Goal: Information Seeking & Learning: Find specific fact

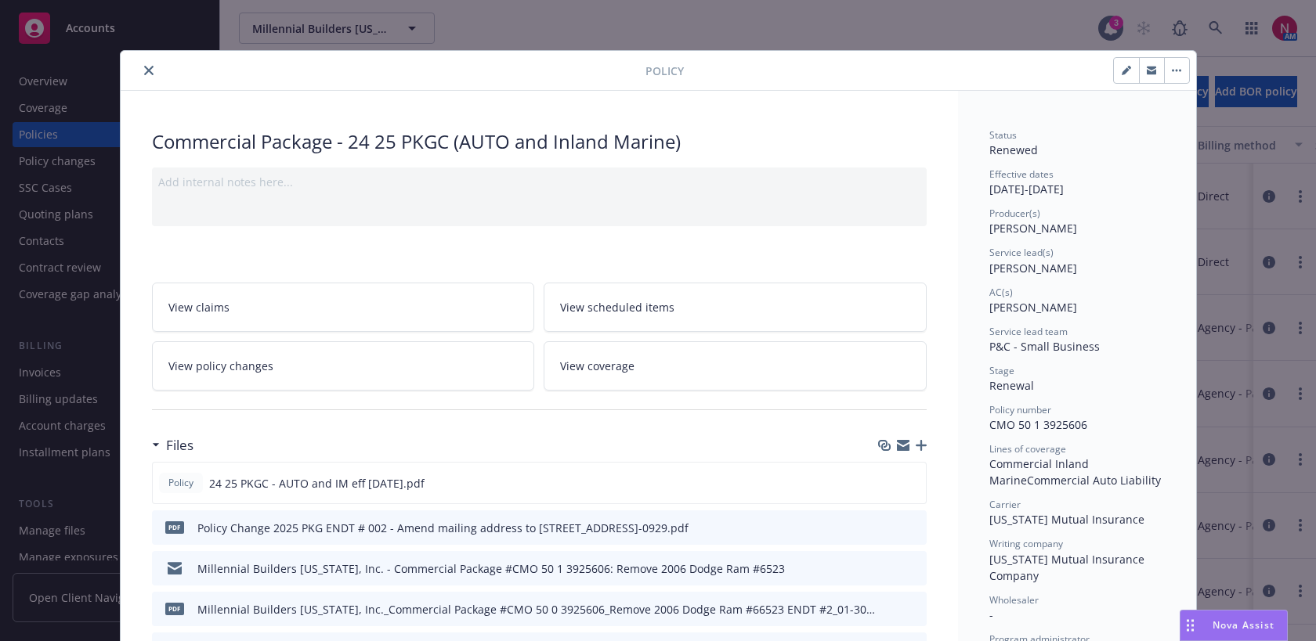
scroll to position [47, 0]
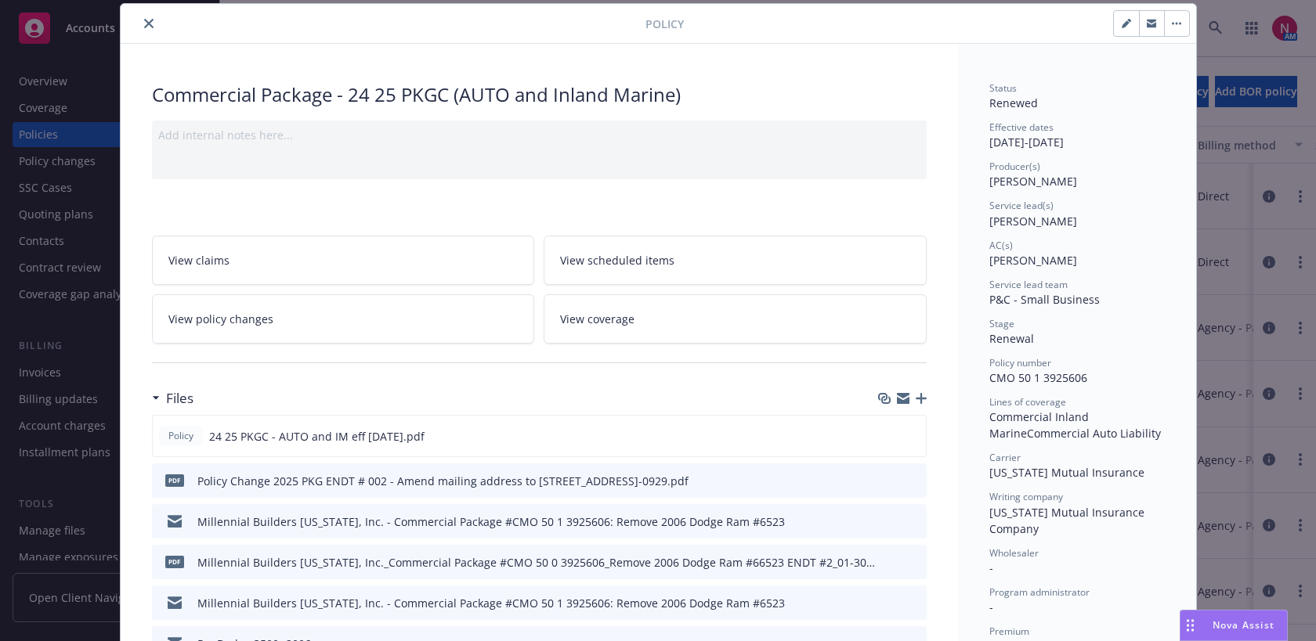
click at [144, 20] on icon "close" at bounding box center [148, 23] width 9 height 9
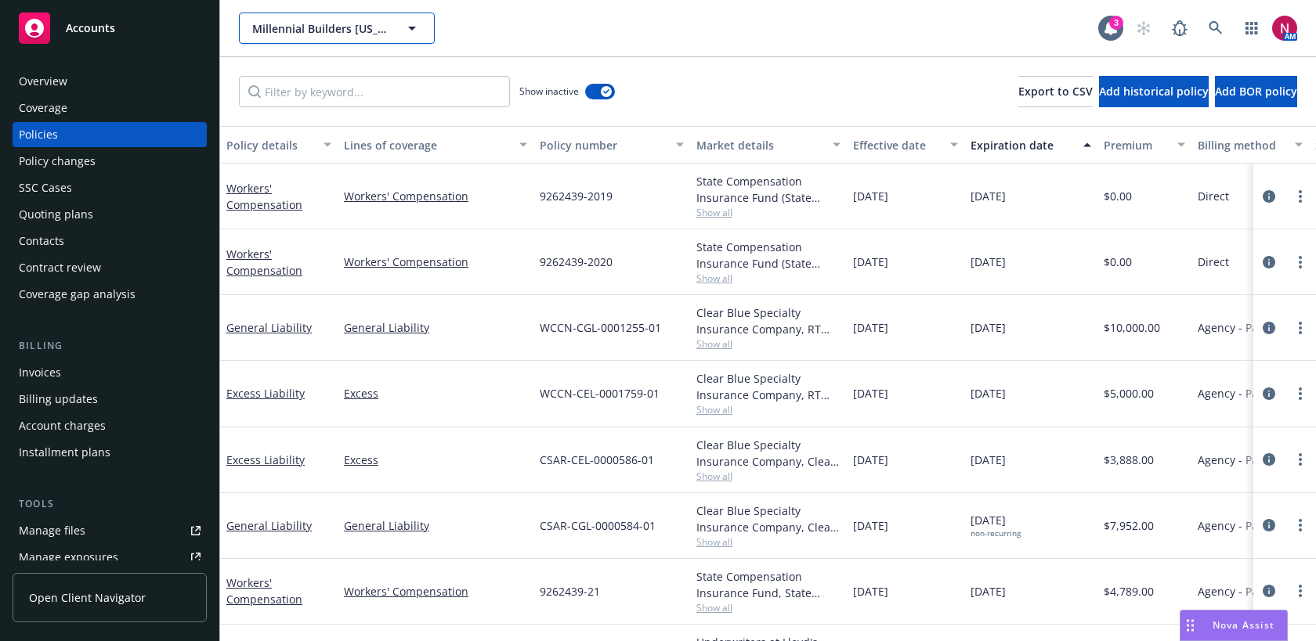
click at [361, 29] on span "Millennial Builders California, Inc." at bounding box center [319, 28] width 135 height 16
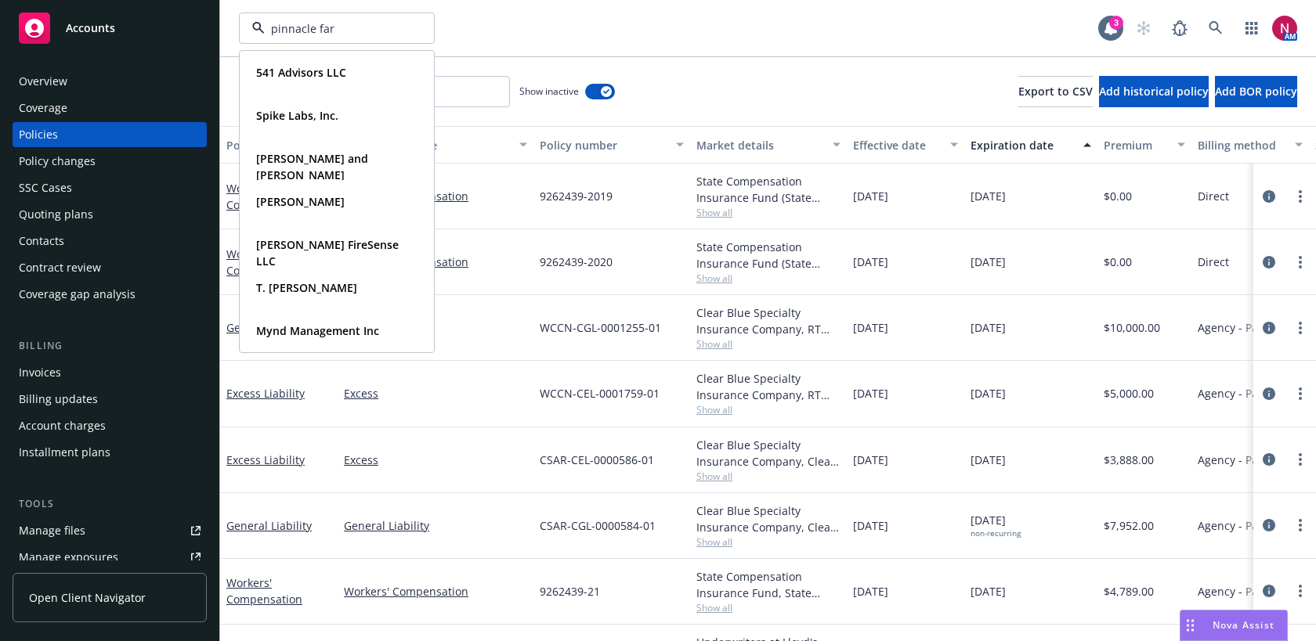
type input "pinnacle farm"
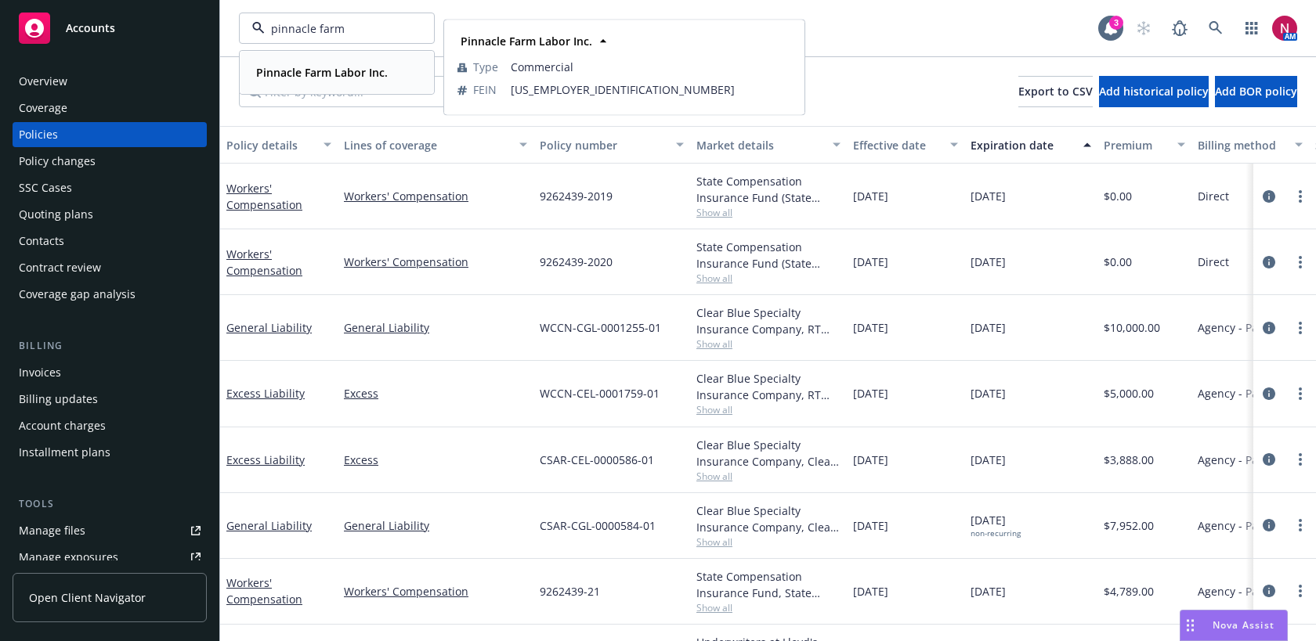
click at [324, 77] on strong "Pinnacle Farm Labor Inc." at bounding box center [322, 72] width 132 height 15
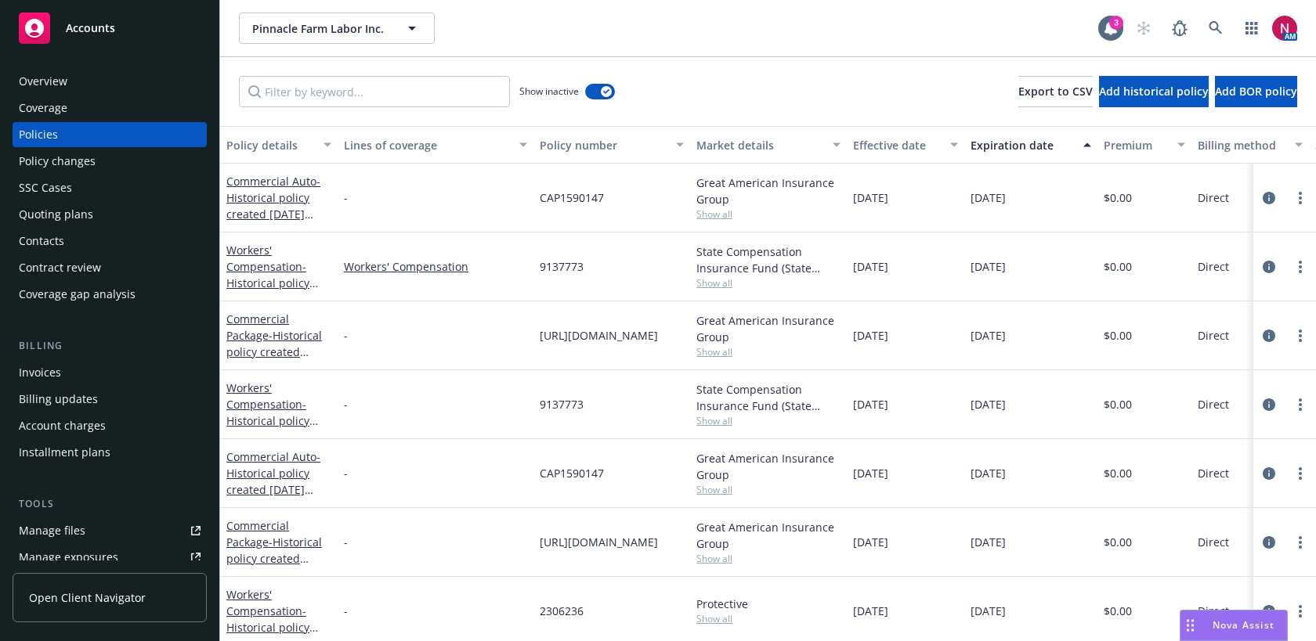
click at [64, 159] on div "Policy changes" at bounding box center [57, 161] width 77 height 25
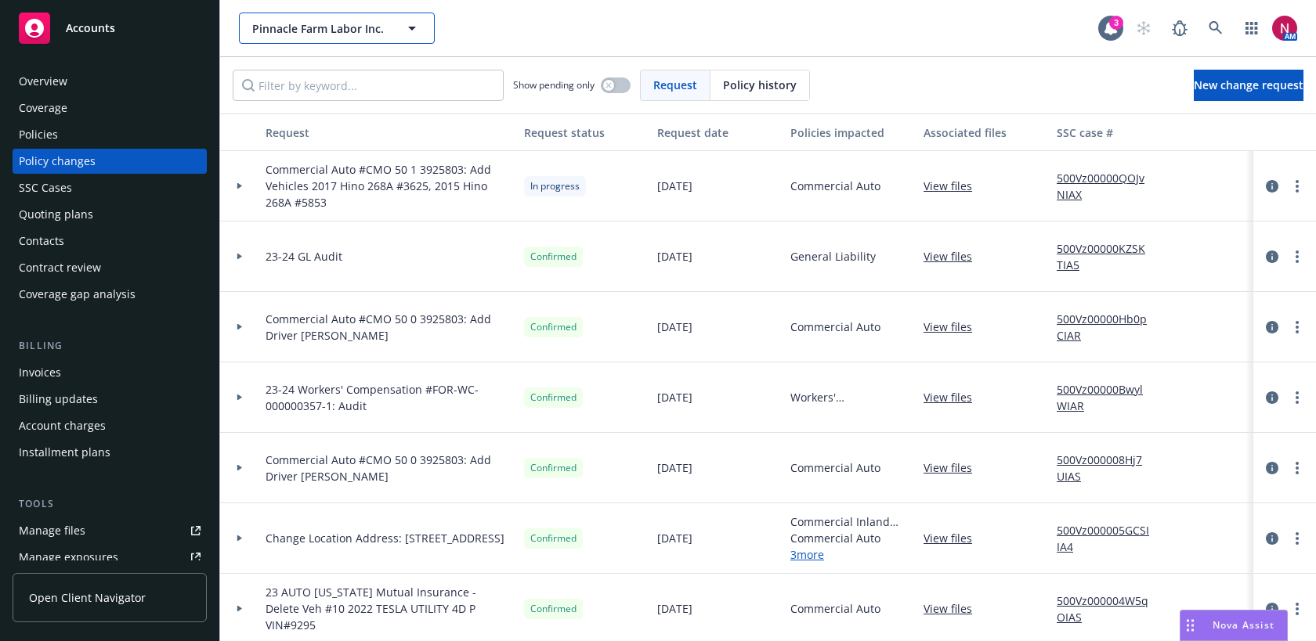
click at [352, 36] on span "Pinnacle Farm Labor Inc." at bounding box center [319, 28] width 135 height 16
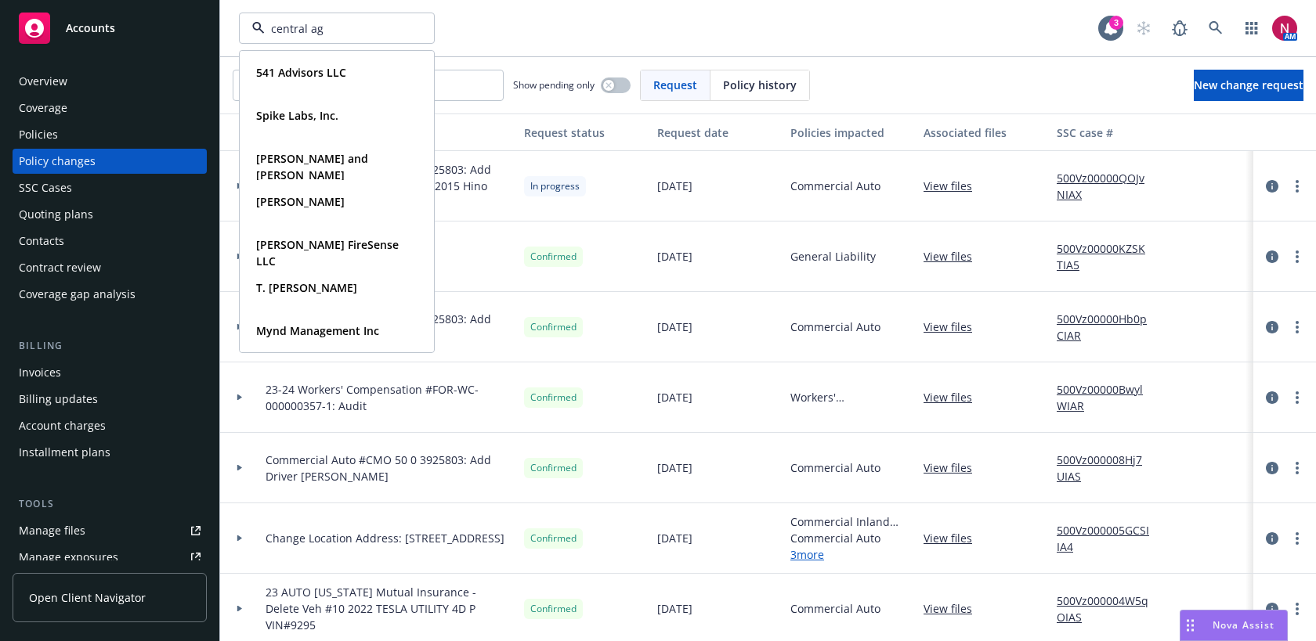
type input "central ag"
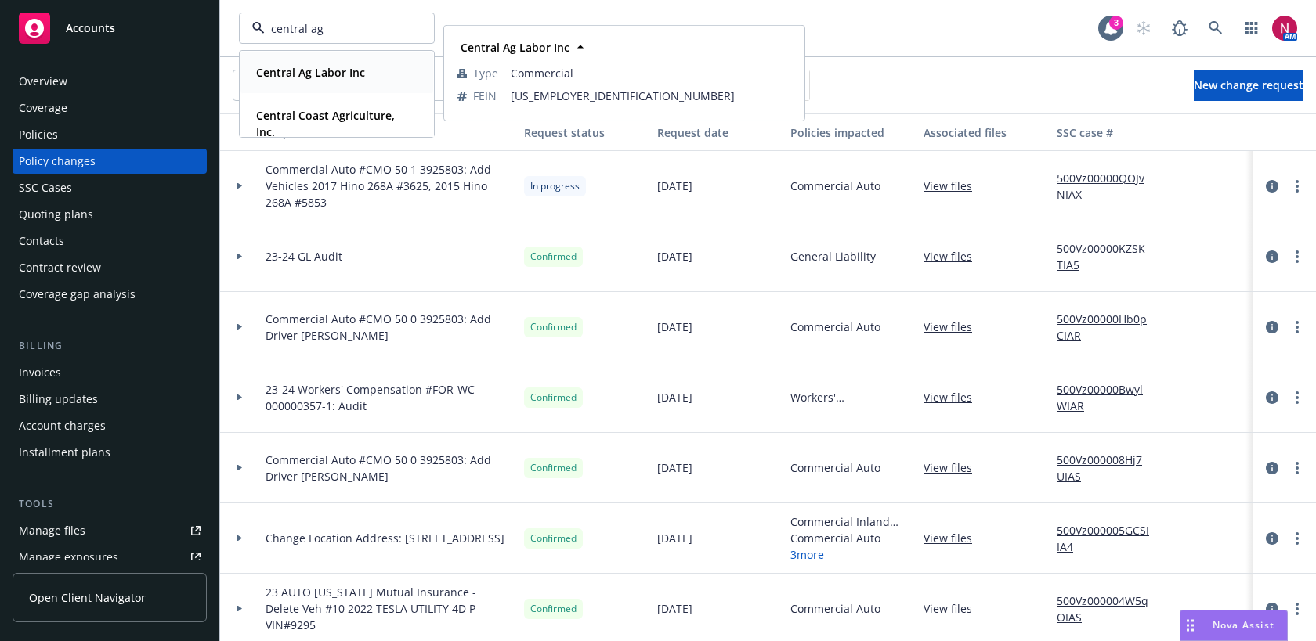
click at [323, 74] on strong "Central Ag Labor Inc" at bounding box center [310, 72] width 109 height 15
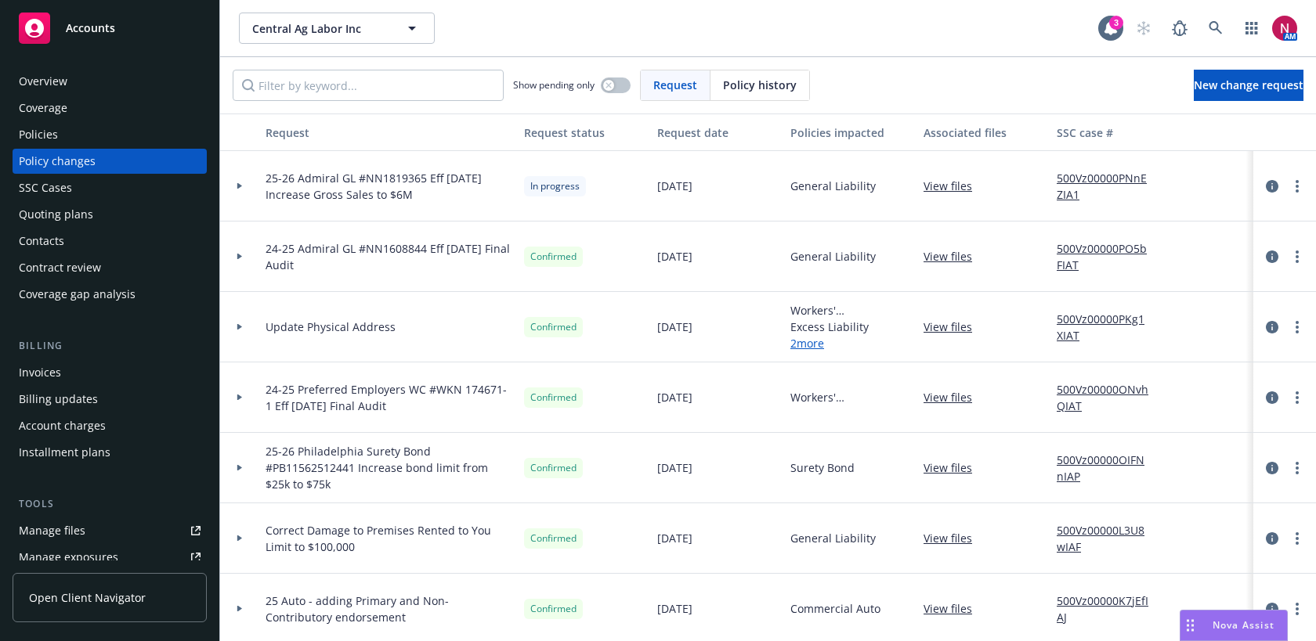
click at [81, 134] on div "Policies" at bounding box center [110, 134] width 182 height 25
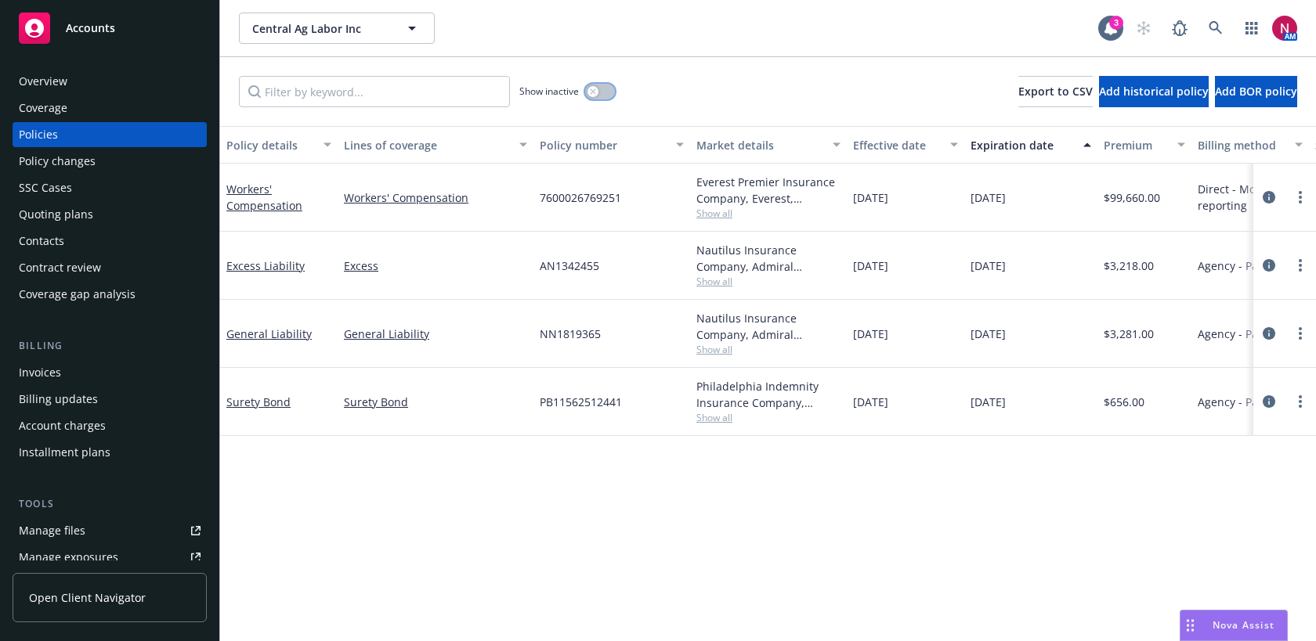
click at [605, 87] on button "button" at bounding box center [600, 92] width 30 height 16
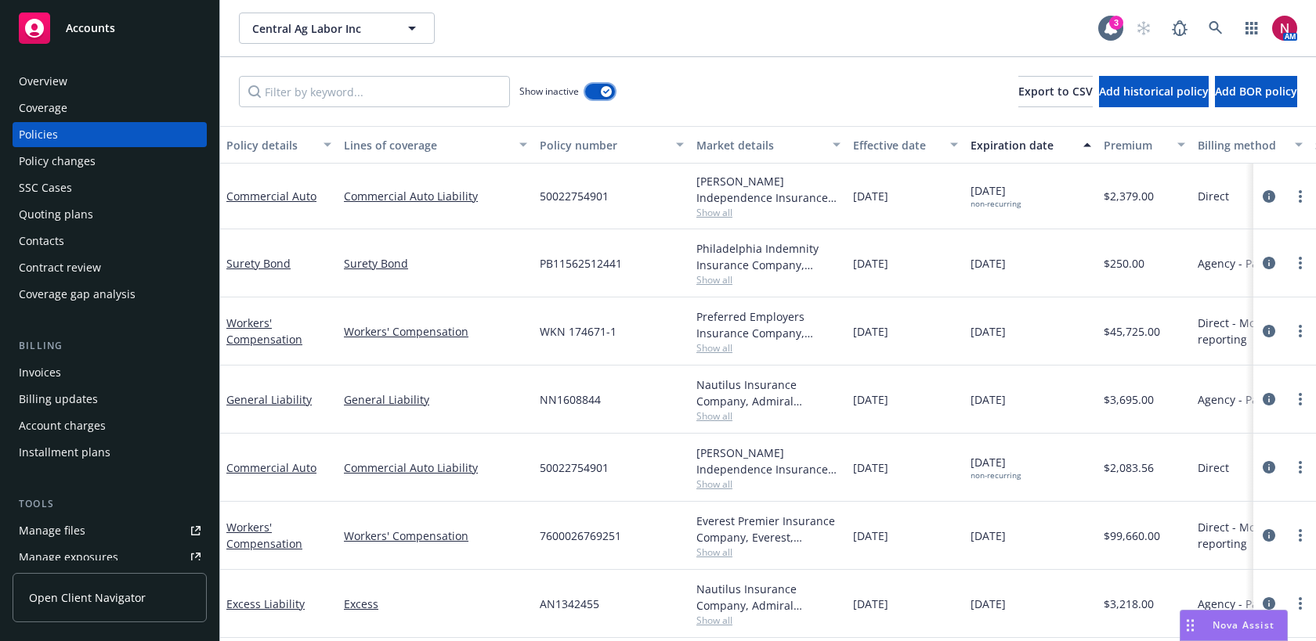
scroll to position [130, 0]
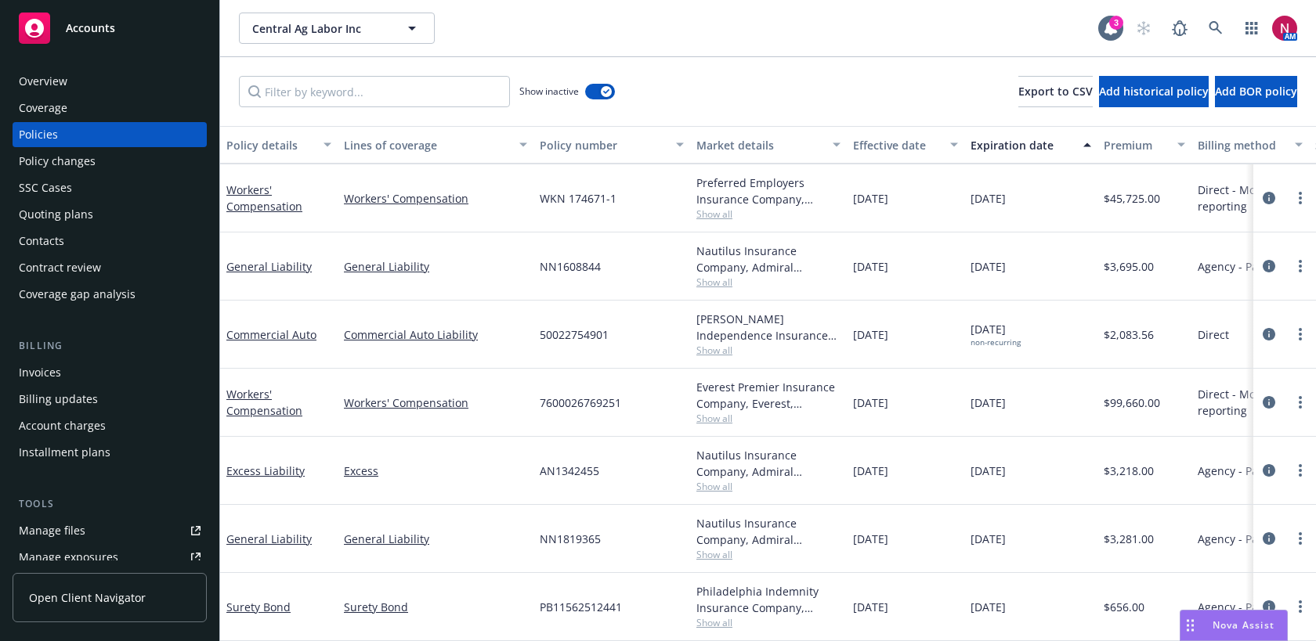
click at [56, 382] on div "Invoices" at bounding box center [40, 372] width 42 height 25
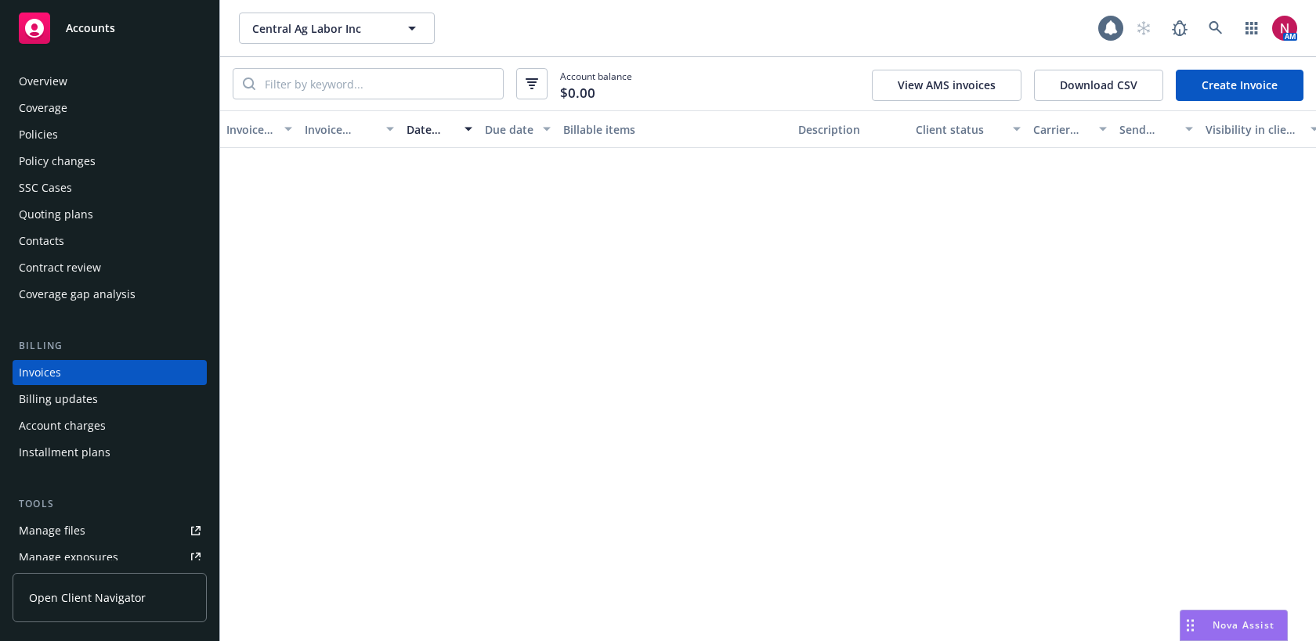
scroll to position [27, 0]
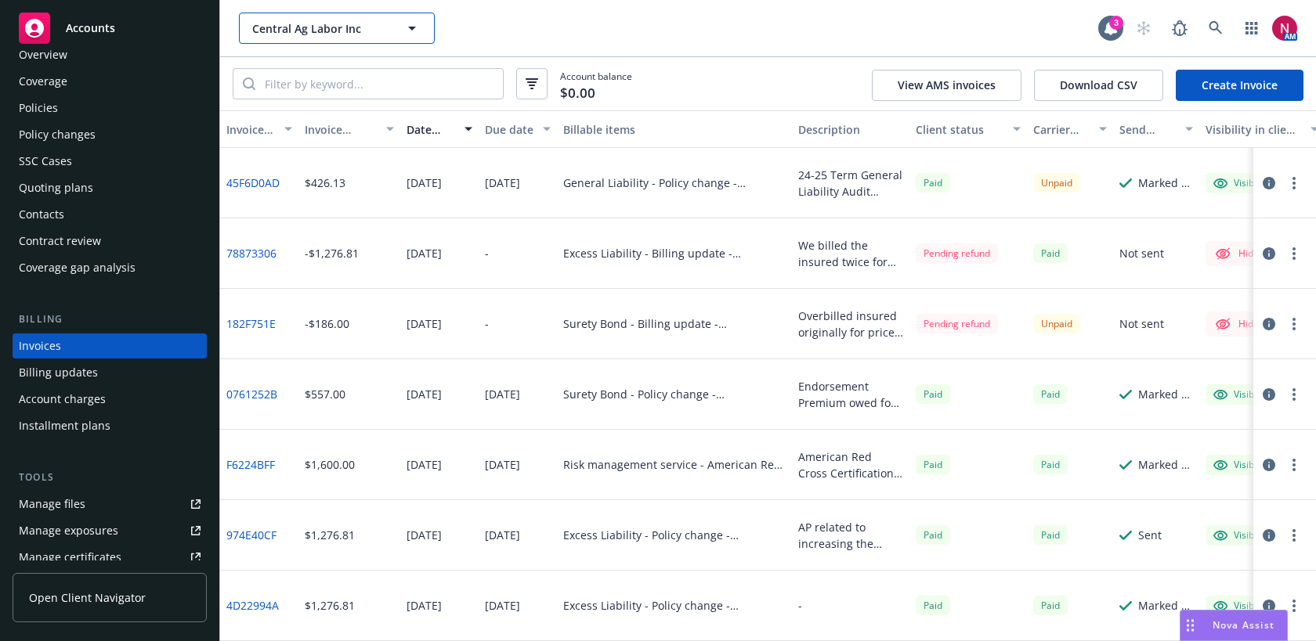
click at [385, 18] on button "Central Ag Labor Inc" at bounding box center [337, 28] width 196 height 31
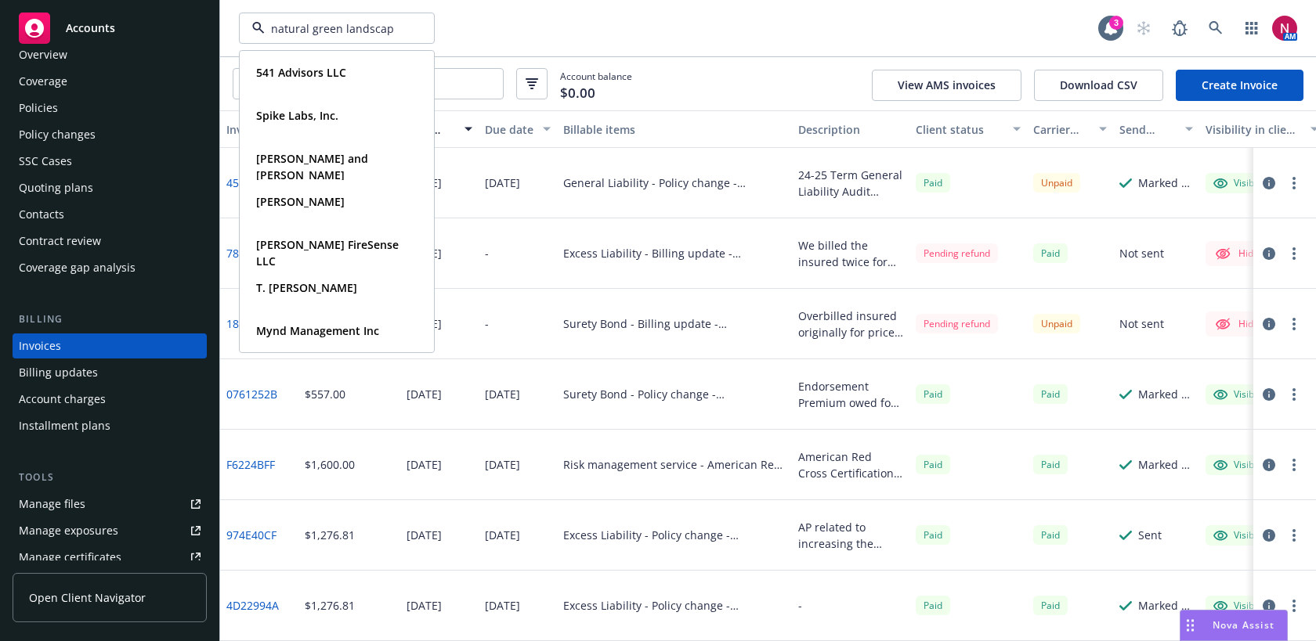
type input "natural green landscape"
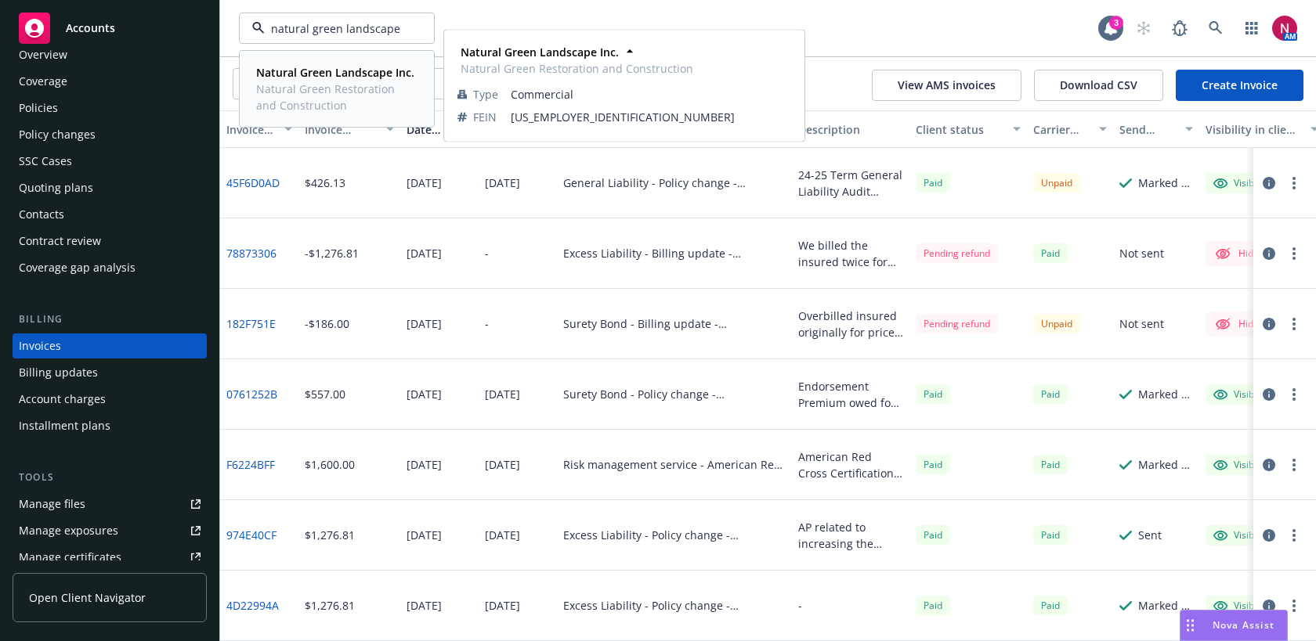
click at [349, 93] on span "Natural Green Restoration and Construction" at bounding box center [335, 97] width 158 height 33
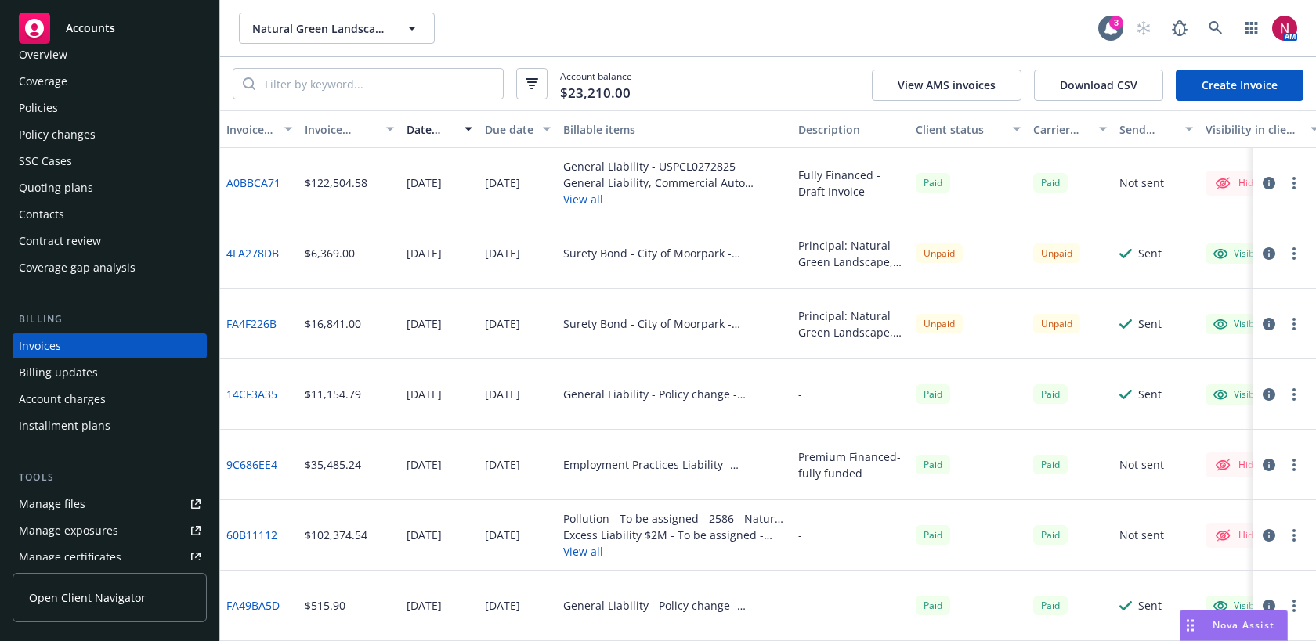
click at [92, 100] on div "Policies" at bounding box center [110, 108] width 182 height 25
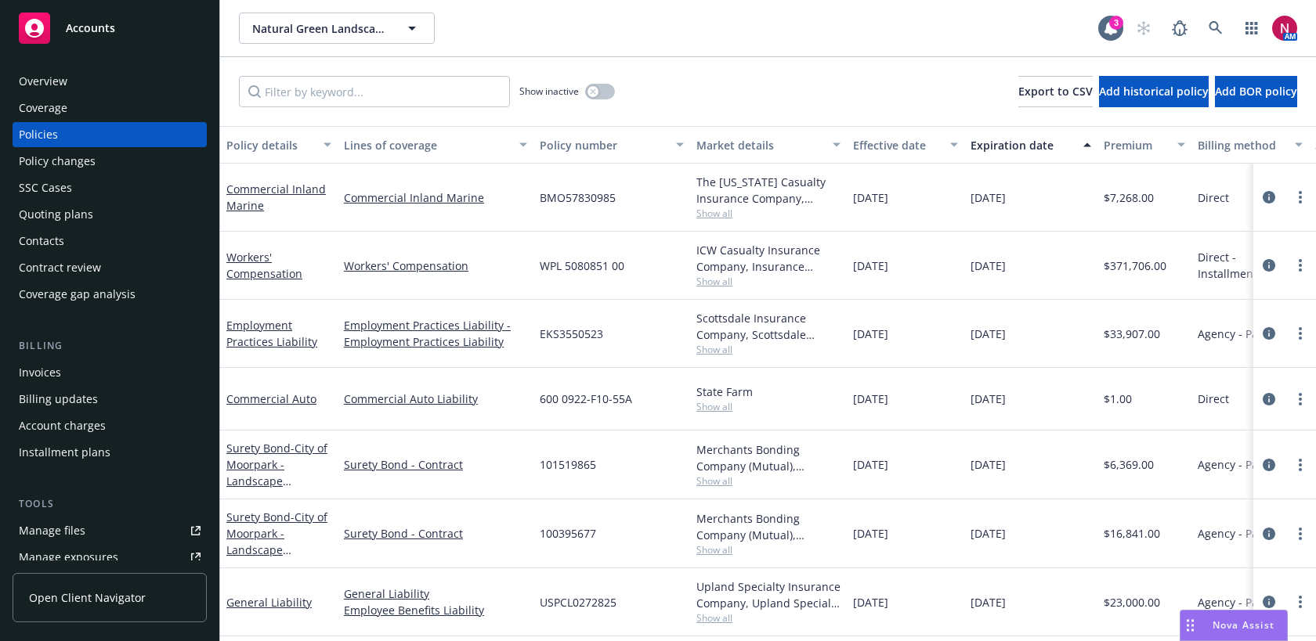
click at [118, 211] on div "Quoting plans" at bounding box center [110, 214] width 182 height 25
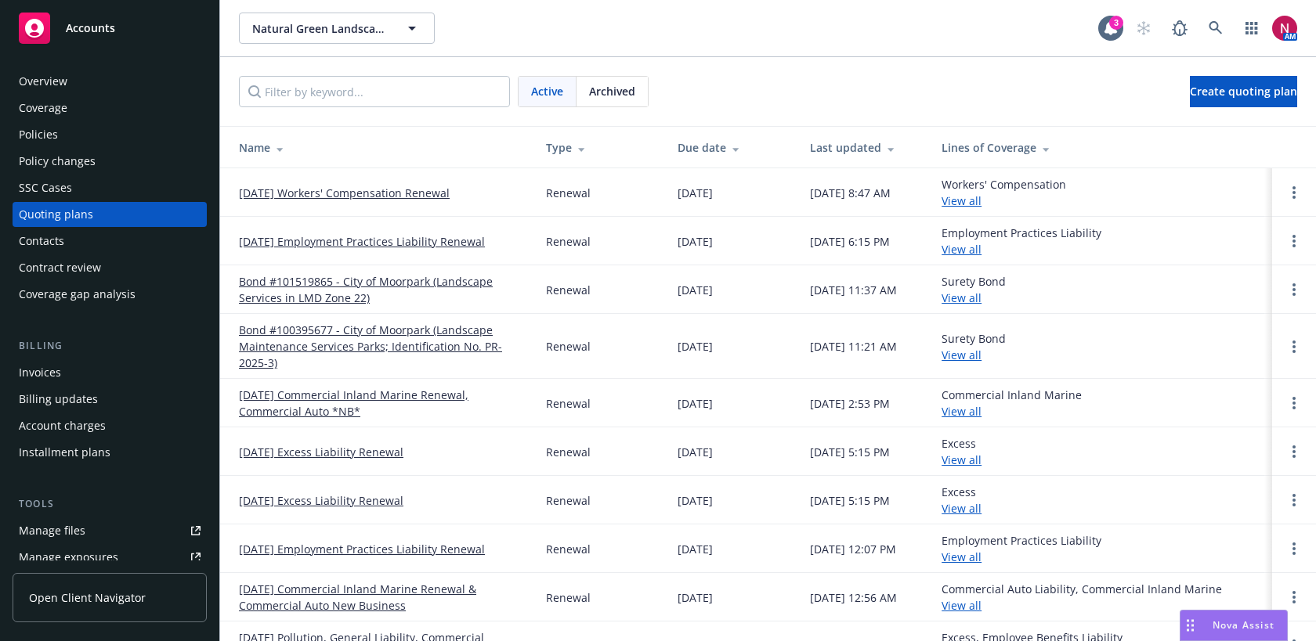
click at [334, 193] on link "11/05/25 Workers' Compensation Renewal" at bounding box center [344, 193] width 211 height 16
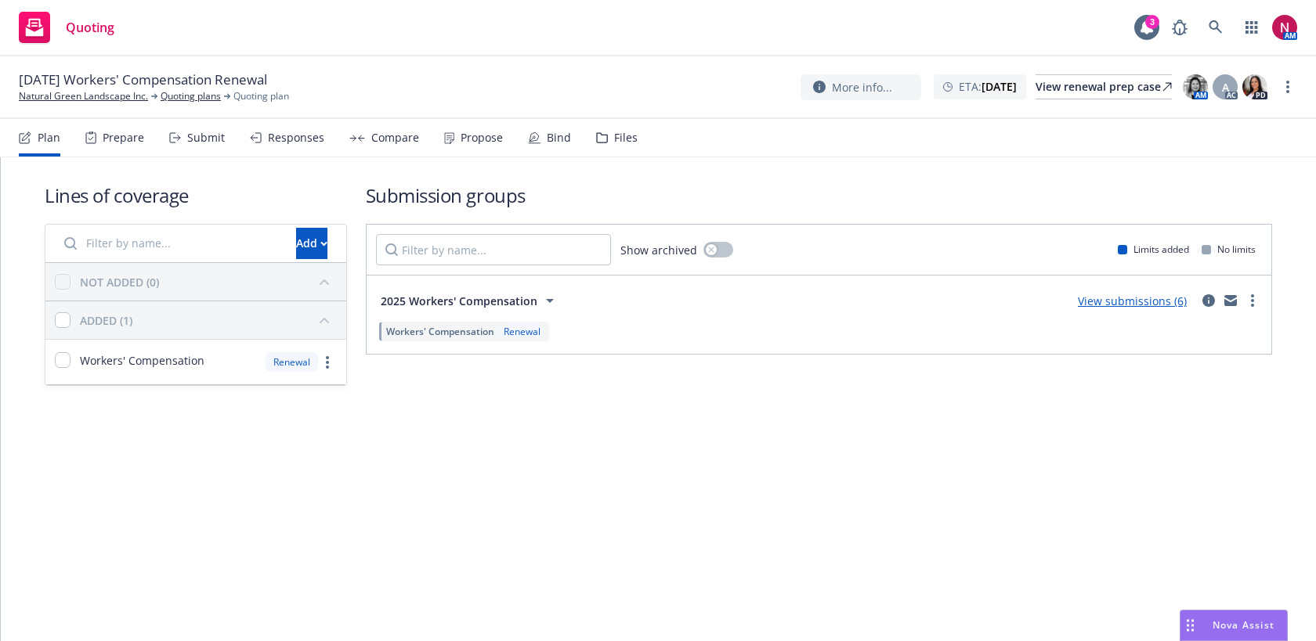
click at [193, 141] on div "Submit" at bounding box center [206, 138] width 38 height 13
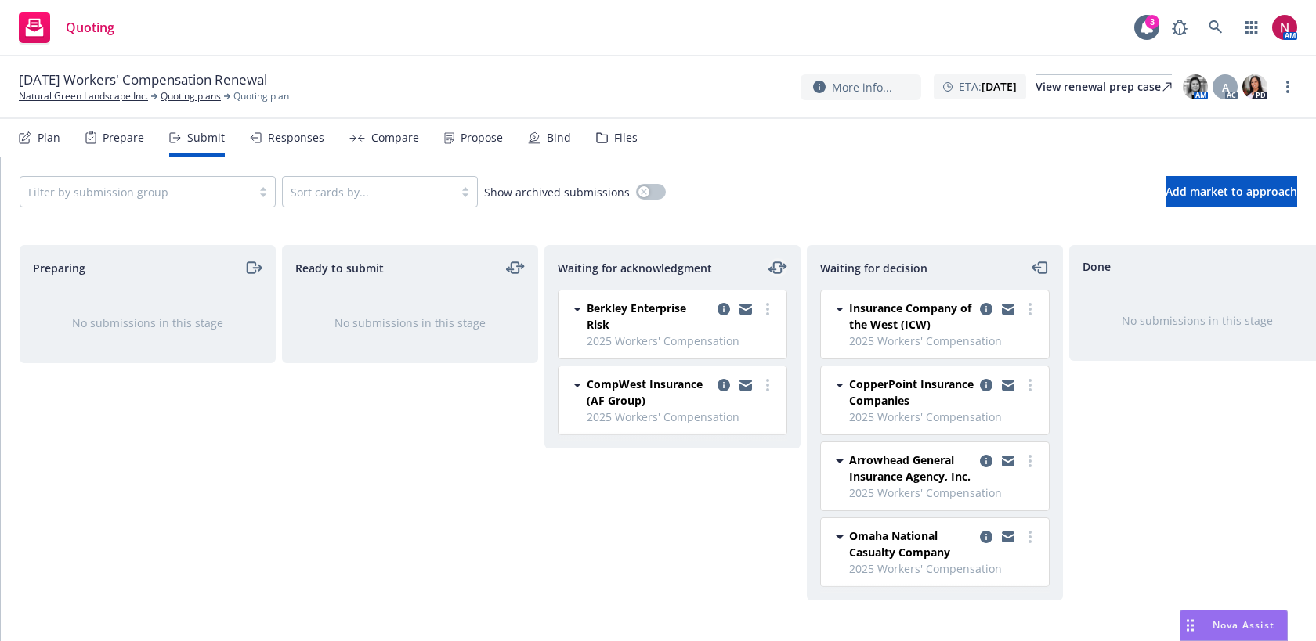
click at [769, 265] on icon "moveLeftRight" at bounding box center [777, 267] width 19 height 19
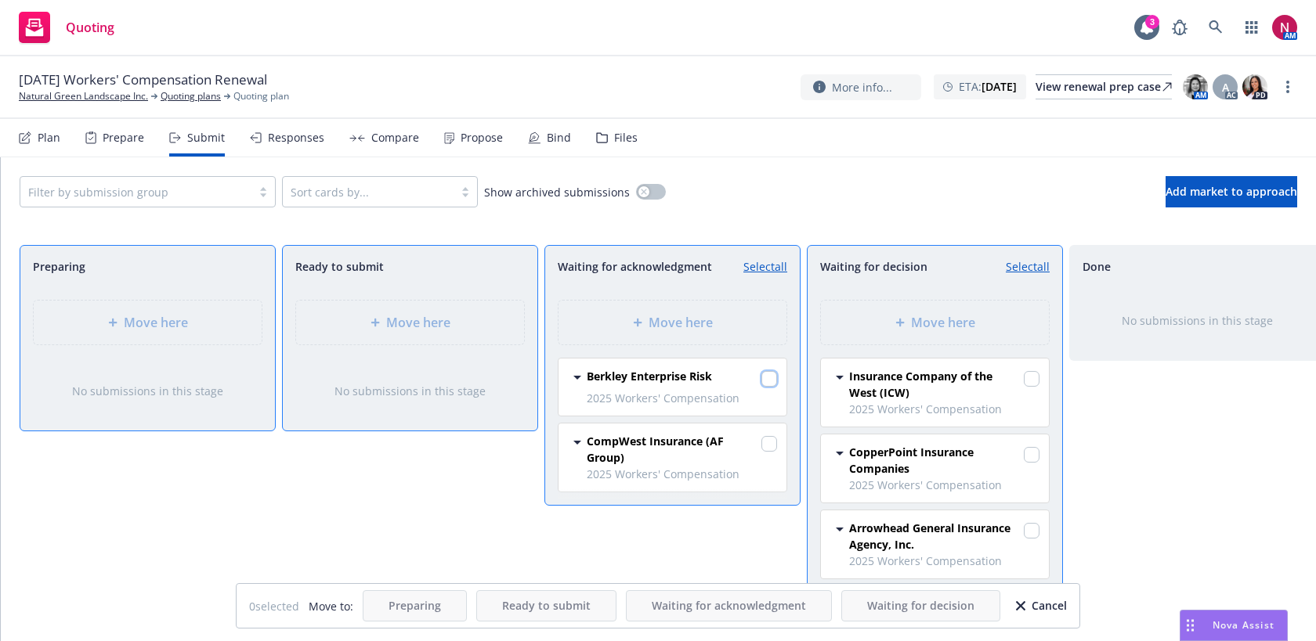
click at [769, 386] on input "checkbox" at bounding box center [769, 379] width 16 height 16
checkbox input "true"
click at [897, 325] on icon at bounding box center [899, 322] width 9 height 9
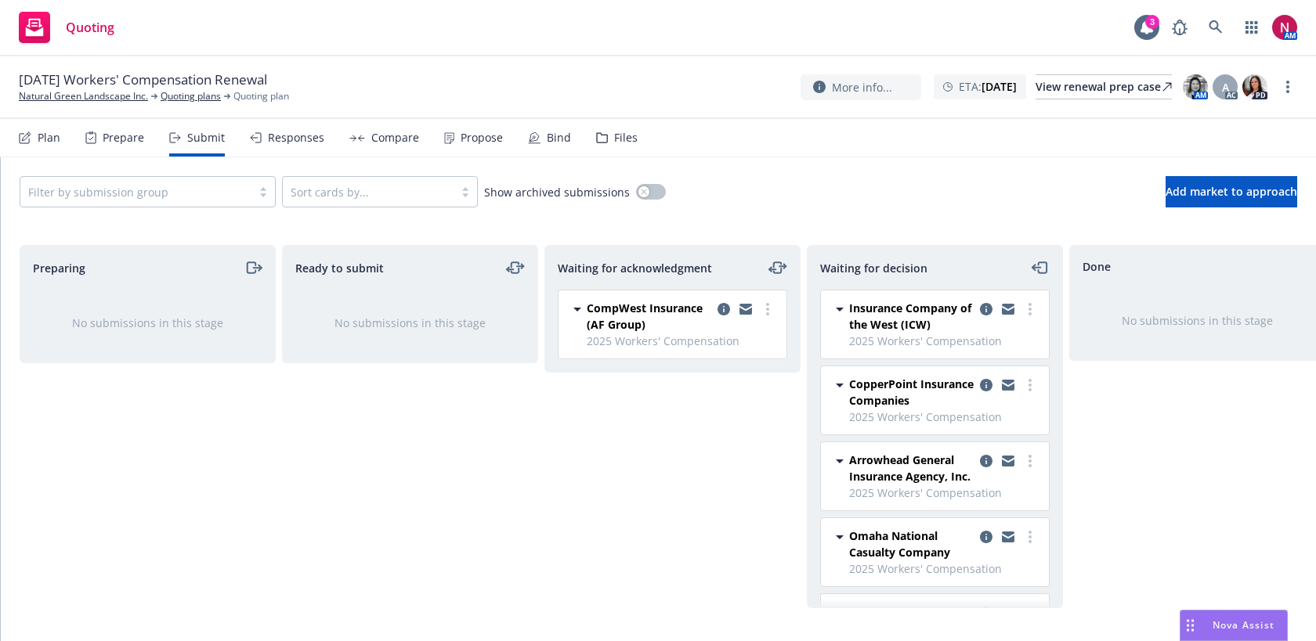
scroll to position [68, 0]
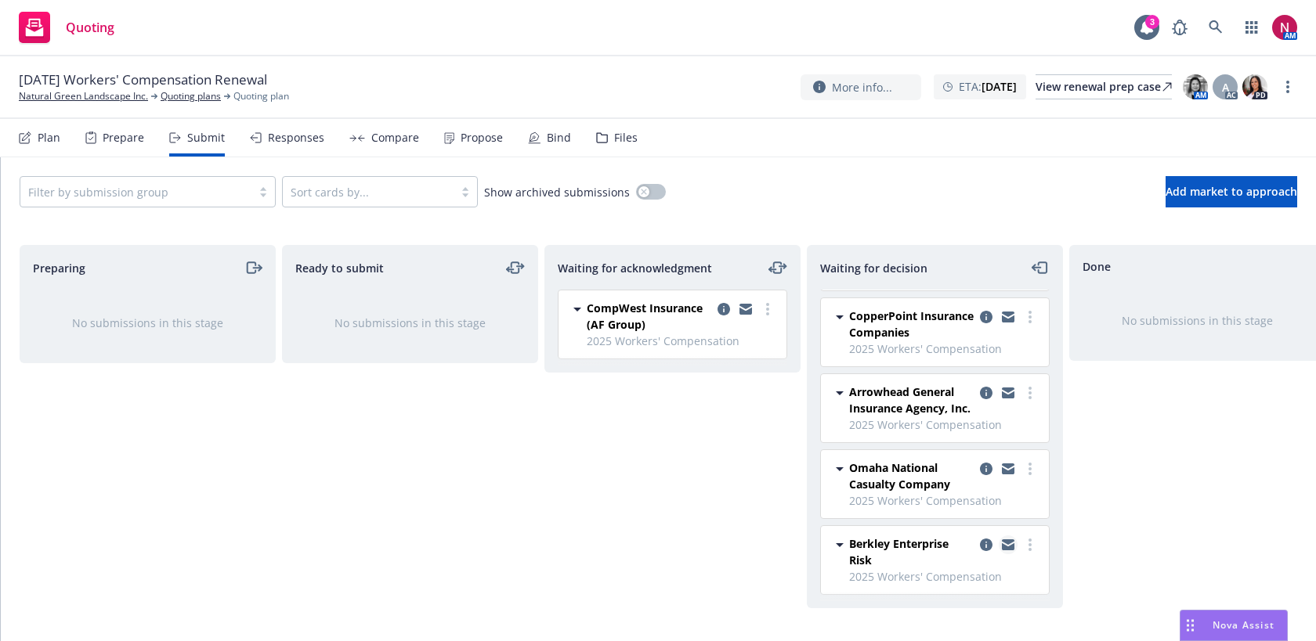
click at [1006, 545] on icon "copy logging email" at bounding box center [1008, 545] width 13 height 11
click at [131, 93] on link "Natural Green Landscape Inc." at bounding box center [83, 96] width 129 height 14
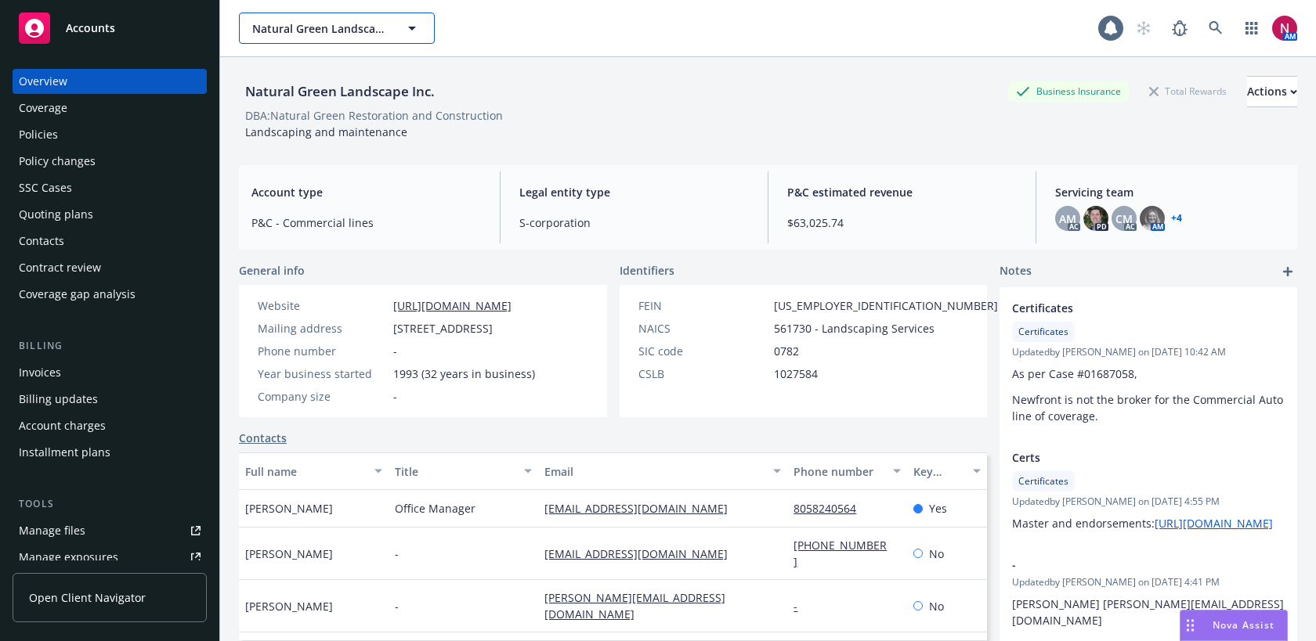
click at [304, 36] on button "Natural Green Landscape Inc." at bounding box center [337, 28] width 196 height 31
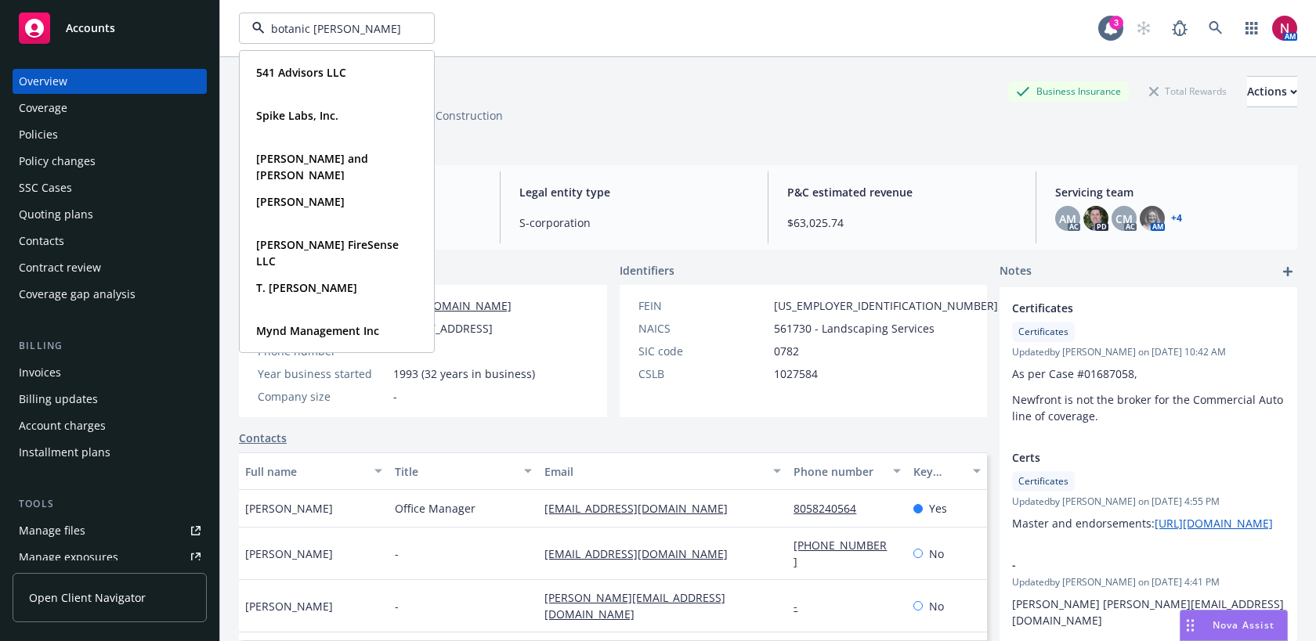
type input "botanic tonic"
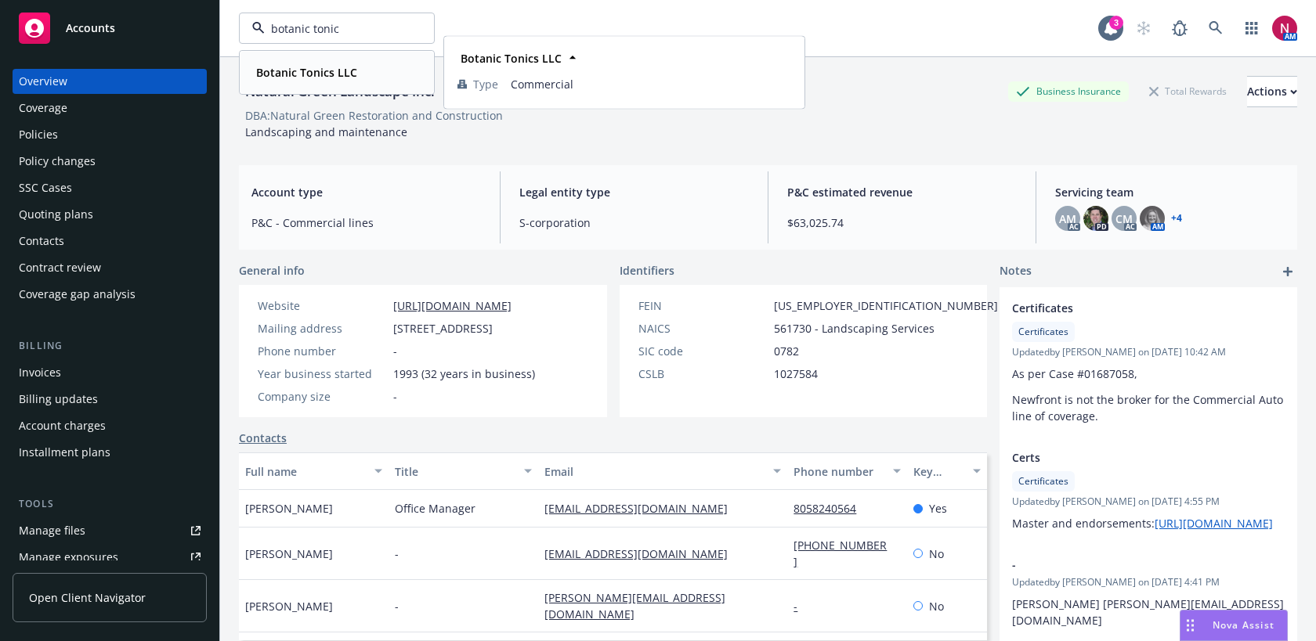
click at [312, 75] on strong "Botanic Tonics LLC" at bounding box center [306, 72] width 101 height 15
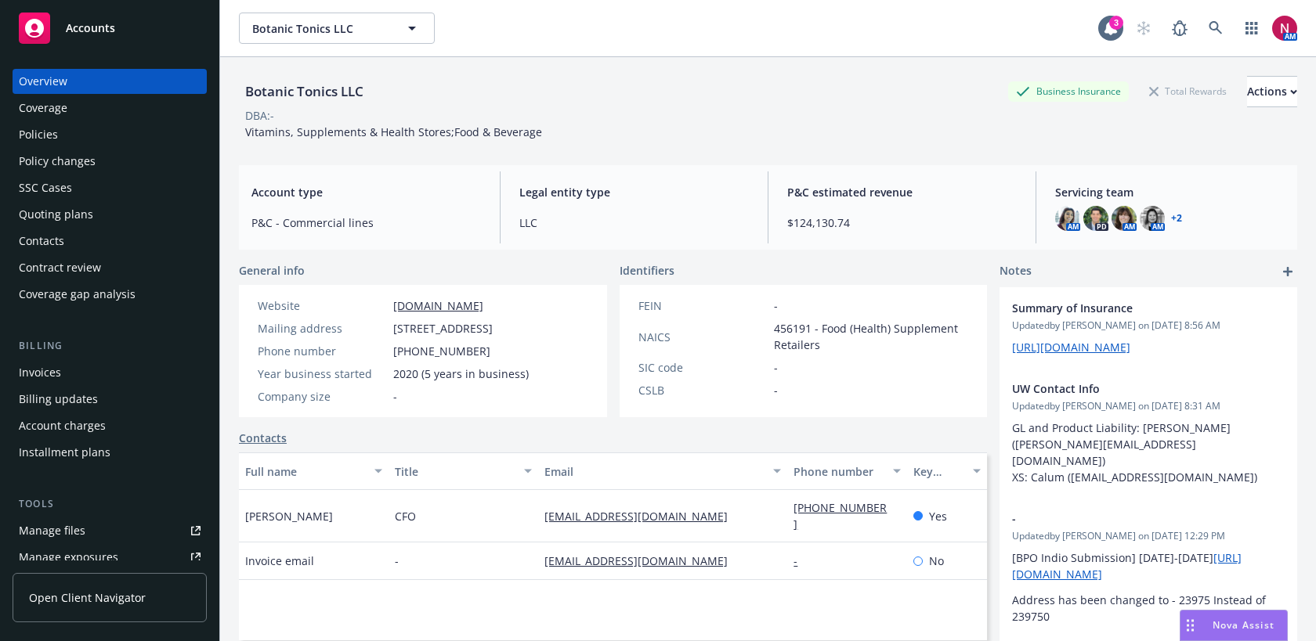
click at [69, 130] on div "Policies" at bounding box center [110, 134] width 182 height 25
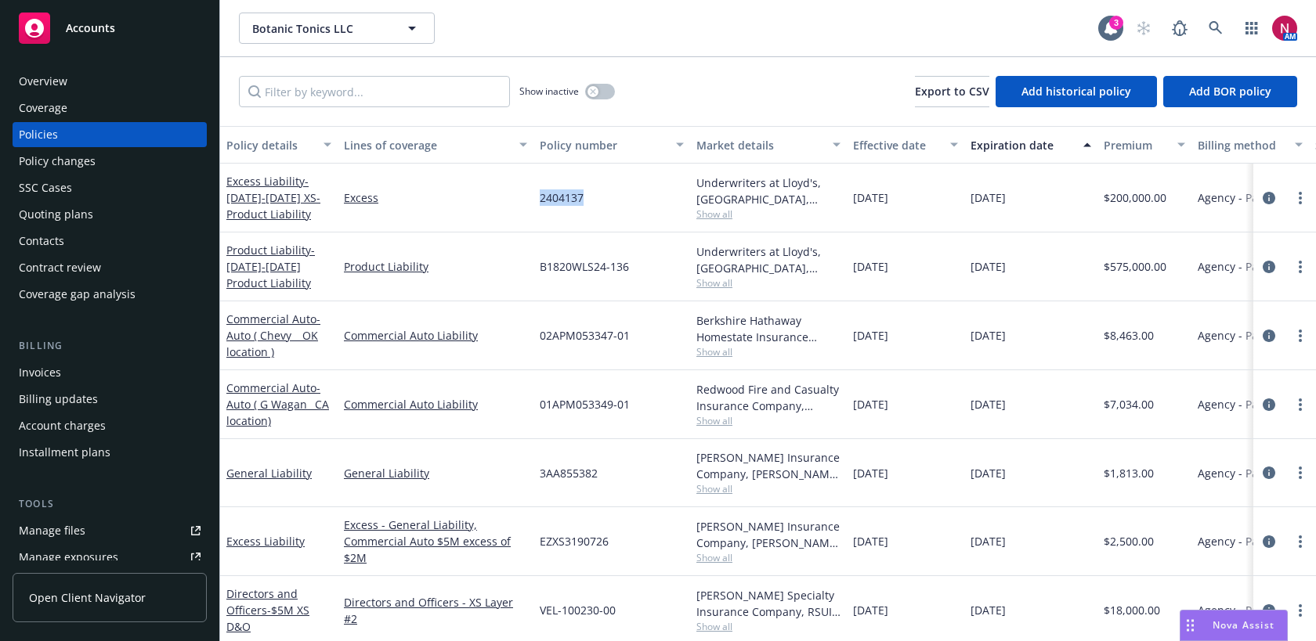
drag, startPoint x: 537, startPoint y: 193, endPoint x: 591, endPoint y: 195, distance: 54.1
click at [591, 195] on div "2404137" at bounding box center [611, 198] width 157 height 69
copy span "2404137"
click at [298, 39] on button "Botanic Tonics LLC" at bounding box center [337, 28] width 196 height 31
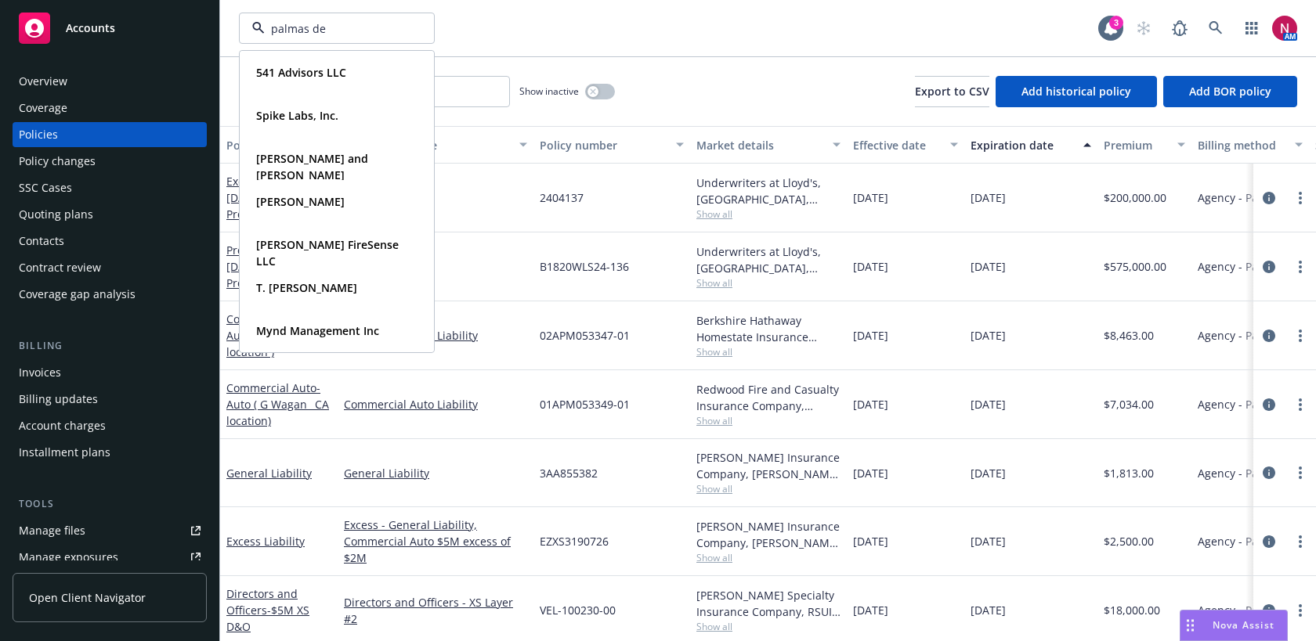
type input "palmas del"
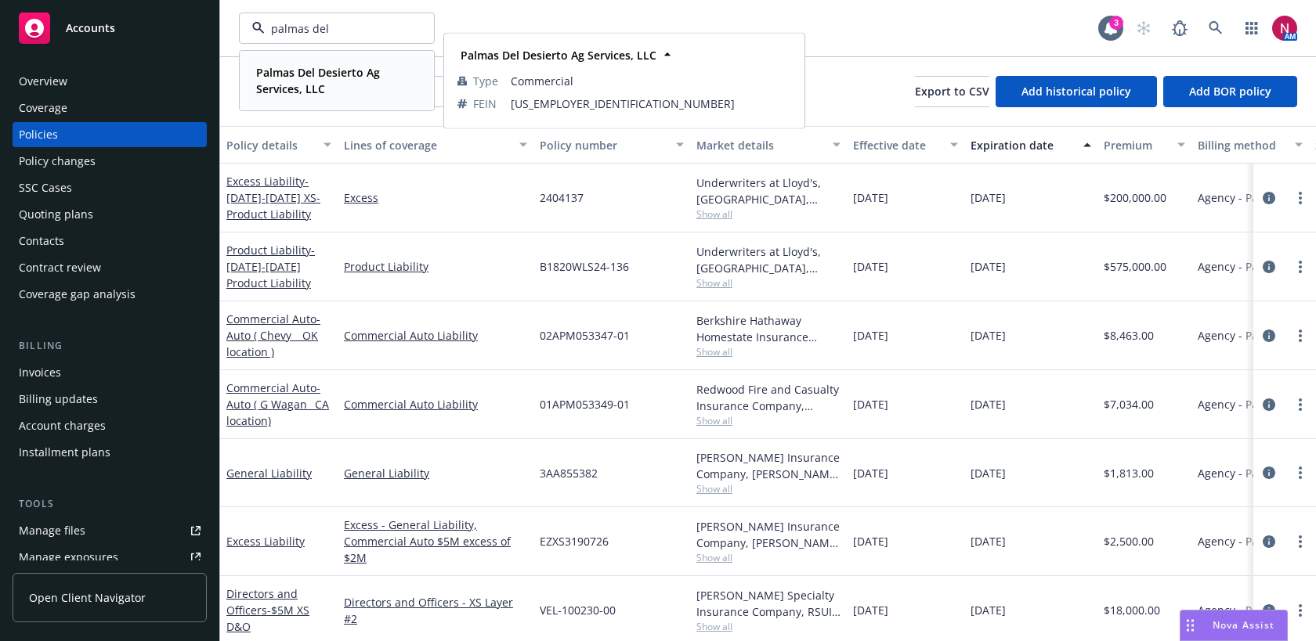
click at [322, 87] on strong "Palmas Del Desierto Ag Services, LLC" at bounding box center [318, 80] width 124 height 31
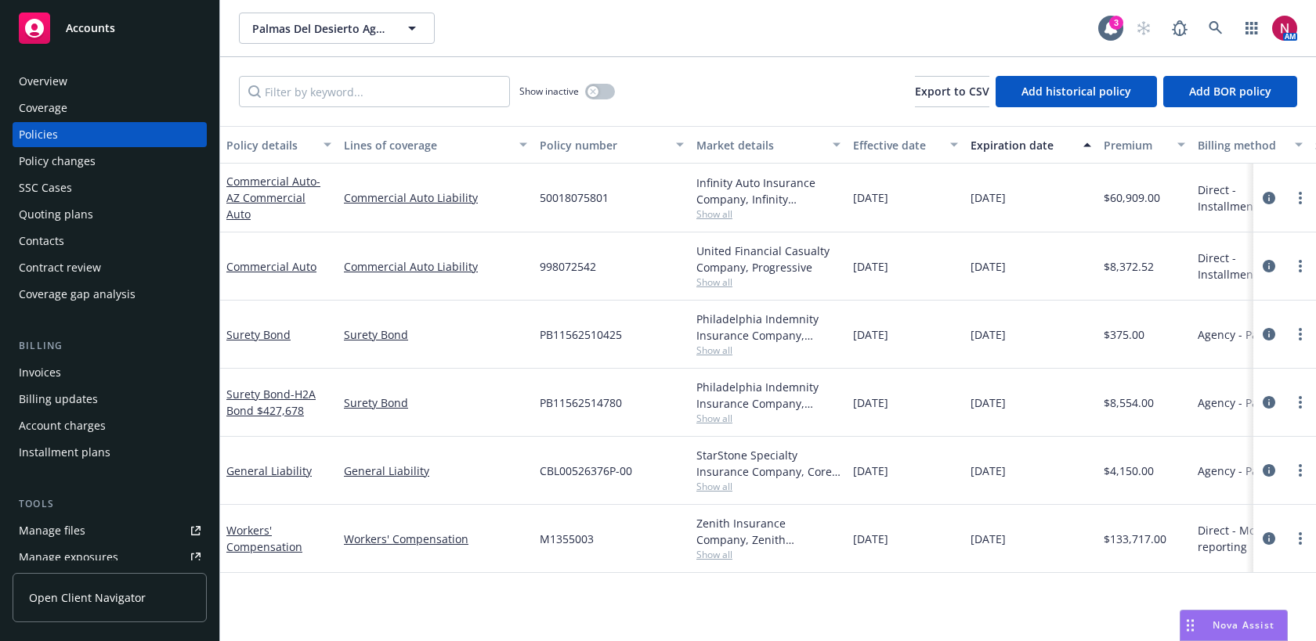
click at [125, 214] on div "Quoting plans" at bounding box center [110, 214] width 182 height 25
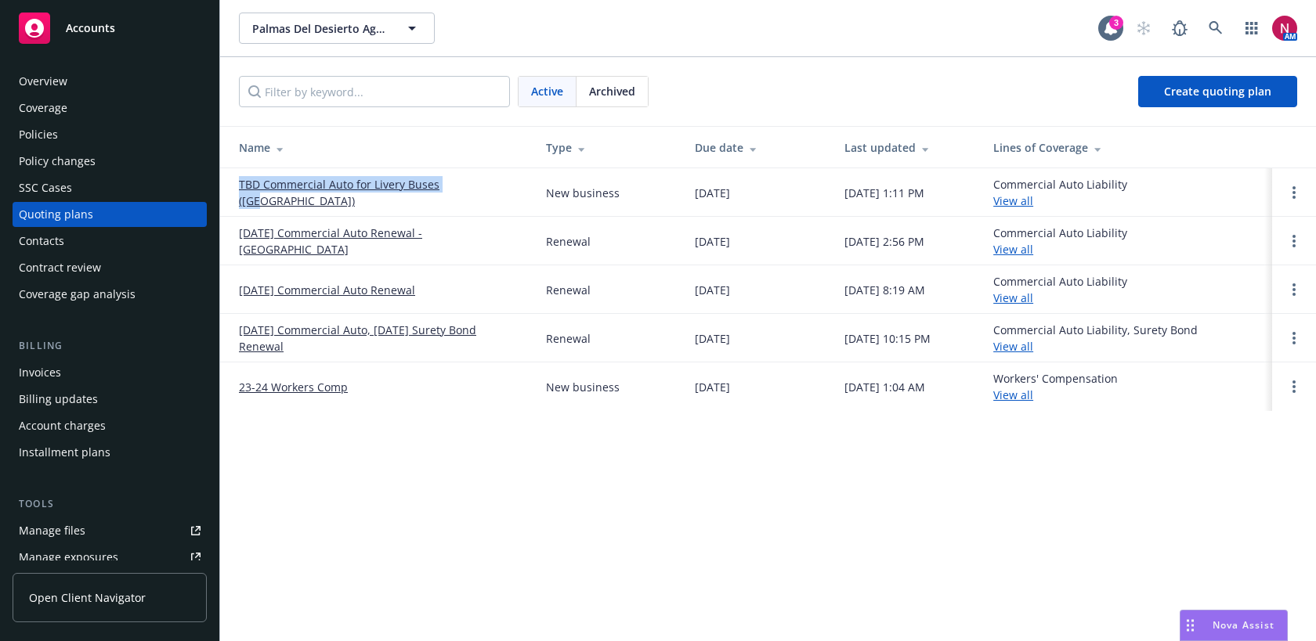
click at [26, 129] on div "Policies" at bounding box center [38, 134] width 39 height 25
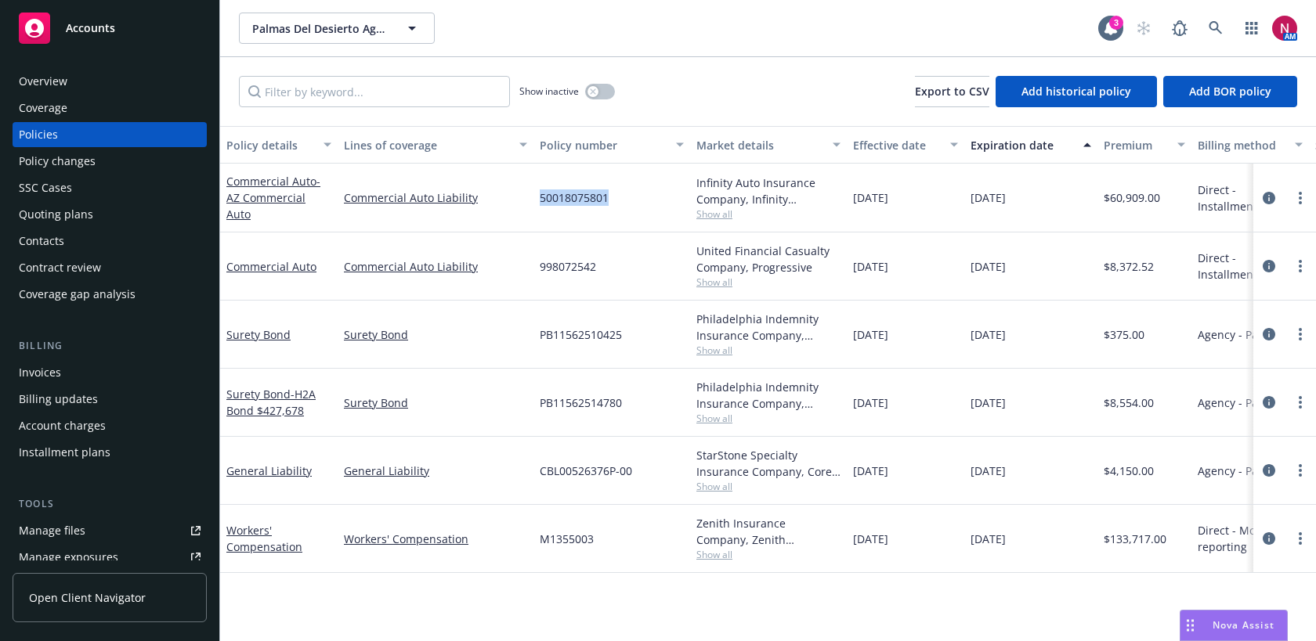
drag, startPoint x: 538, startPoint y: 192, endPoint x: 611, endPoint y: 198, distance: 73.1
click at [611, 198] on div "50018075801" at bounding box center [611, 198] width 157 height 69
copy span "50018075801"
click at [284, 203] on span "- AZ Commercial Auto" at bounding box center [273, 198] width 94 height 48
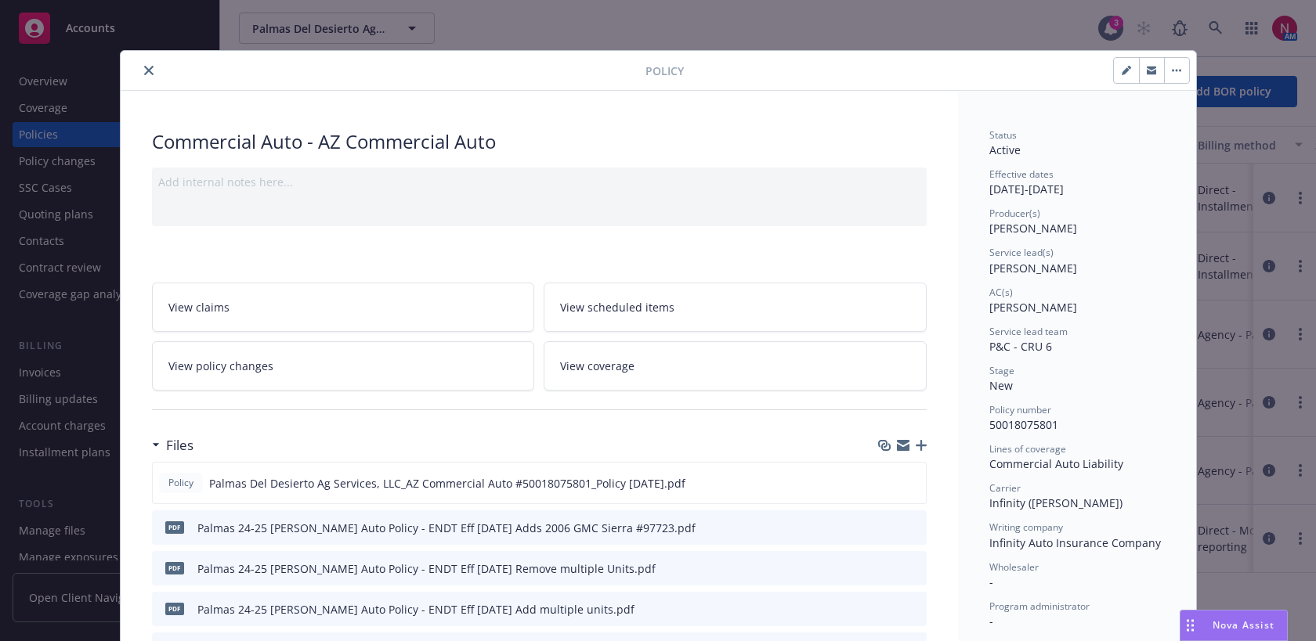
click at [144, 70] on icon "close" at bounding box center [148, 70] width 9 height 9
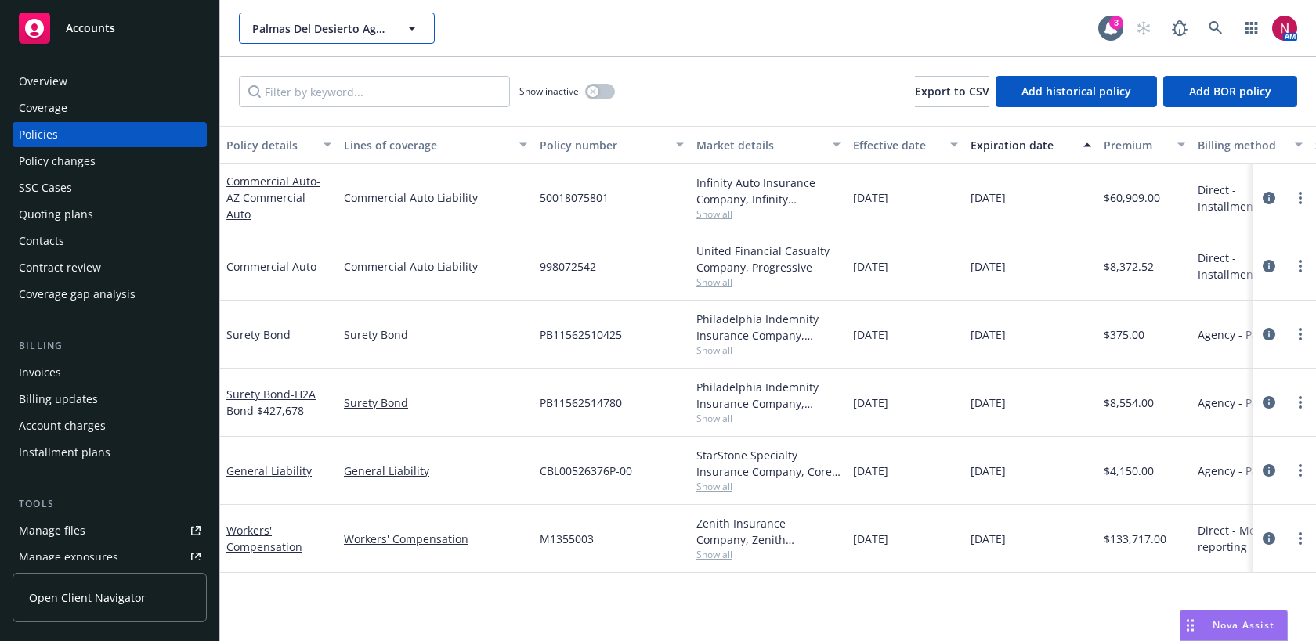
click at [359, 29] on span "Palmas Del Desierto Ag Services, LLC" at bounding box center [319, 28] width 135 height 16
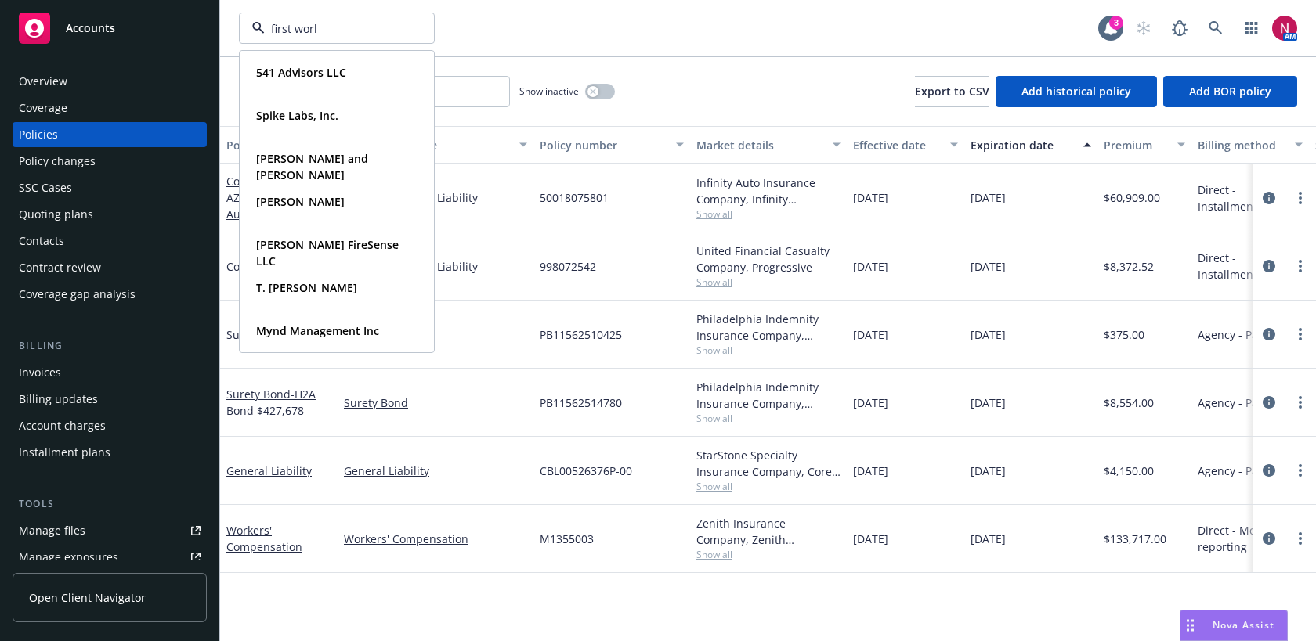
type input "first world"
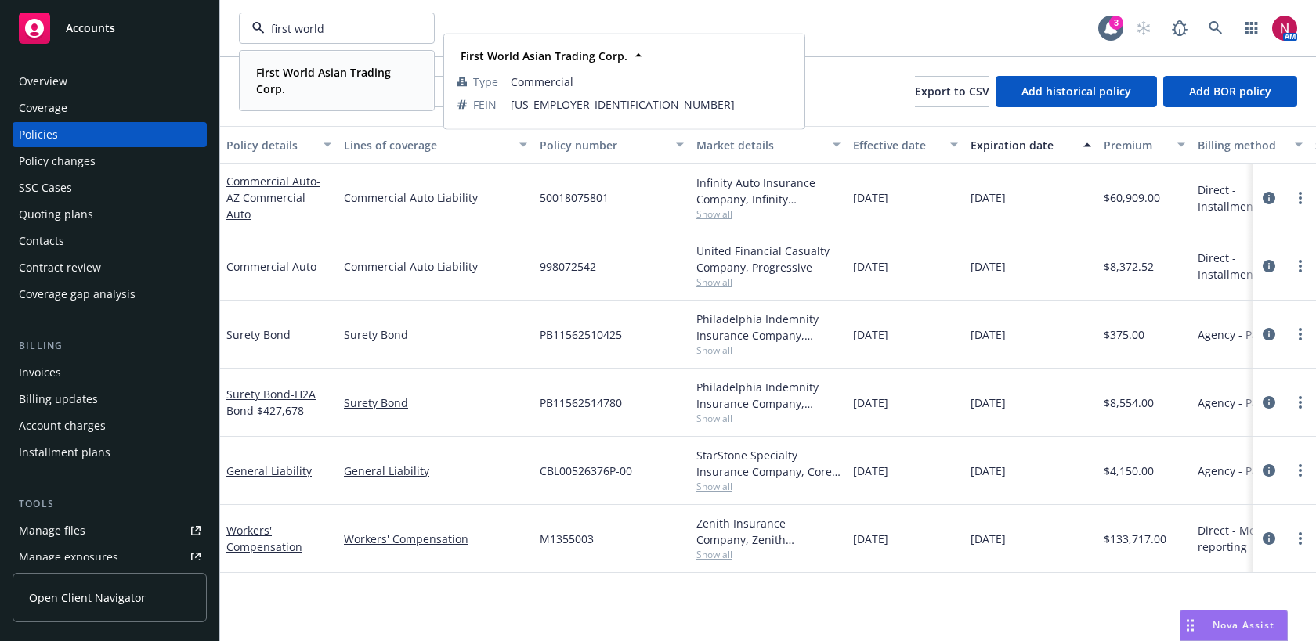
click at [323, 68] on strong "First World Asian Trading Corp." at bounding box center [323, 80] width 135 height 31
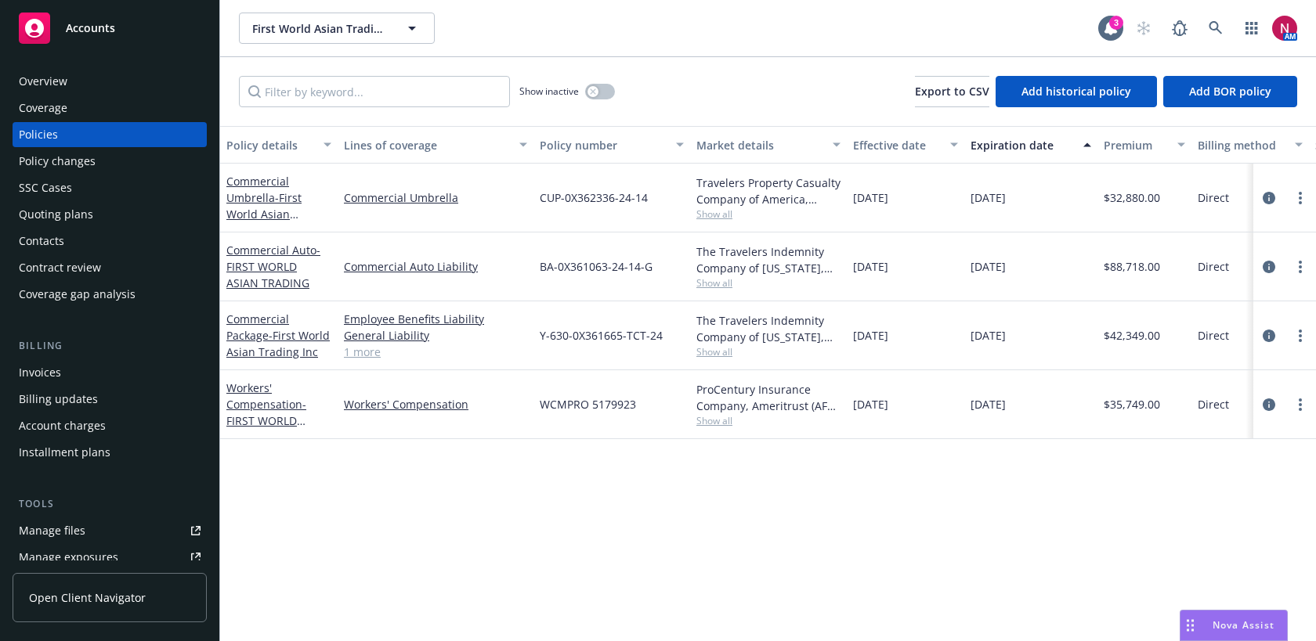
click at [98, 221] on div "Quoting plans" at bounding box center [110, 214] width 182 height 25
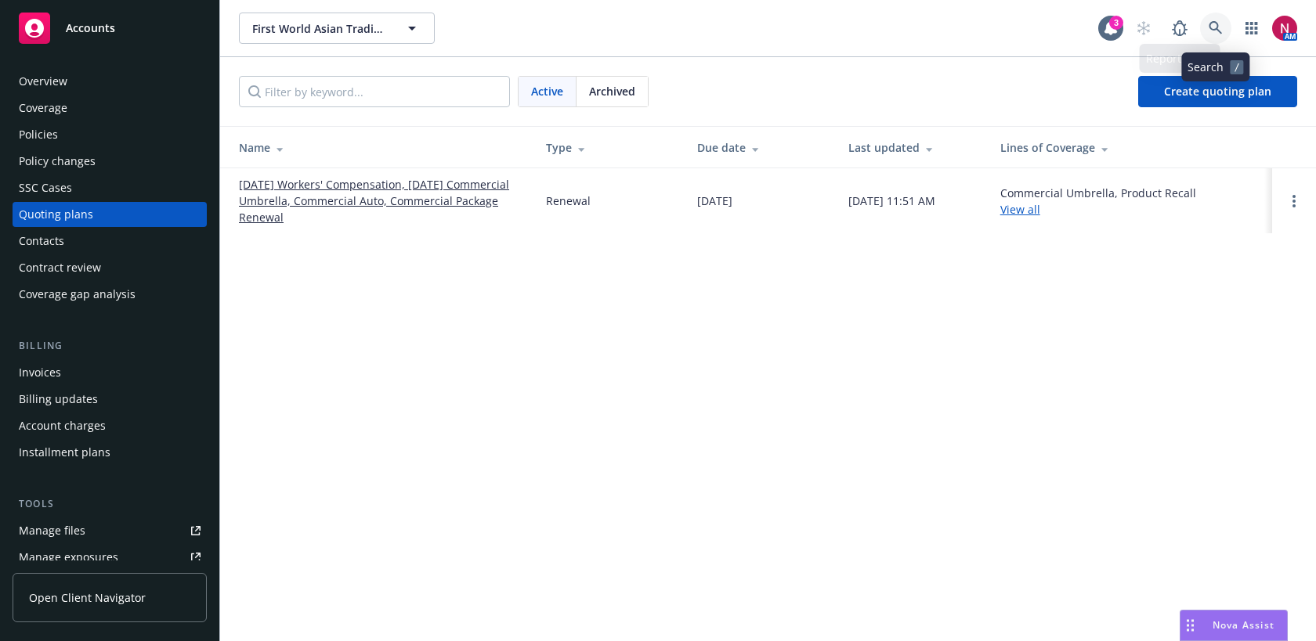
click at [1215, 24] on icon at bounding box center [1215, 28] width 14 height 14
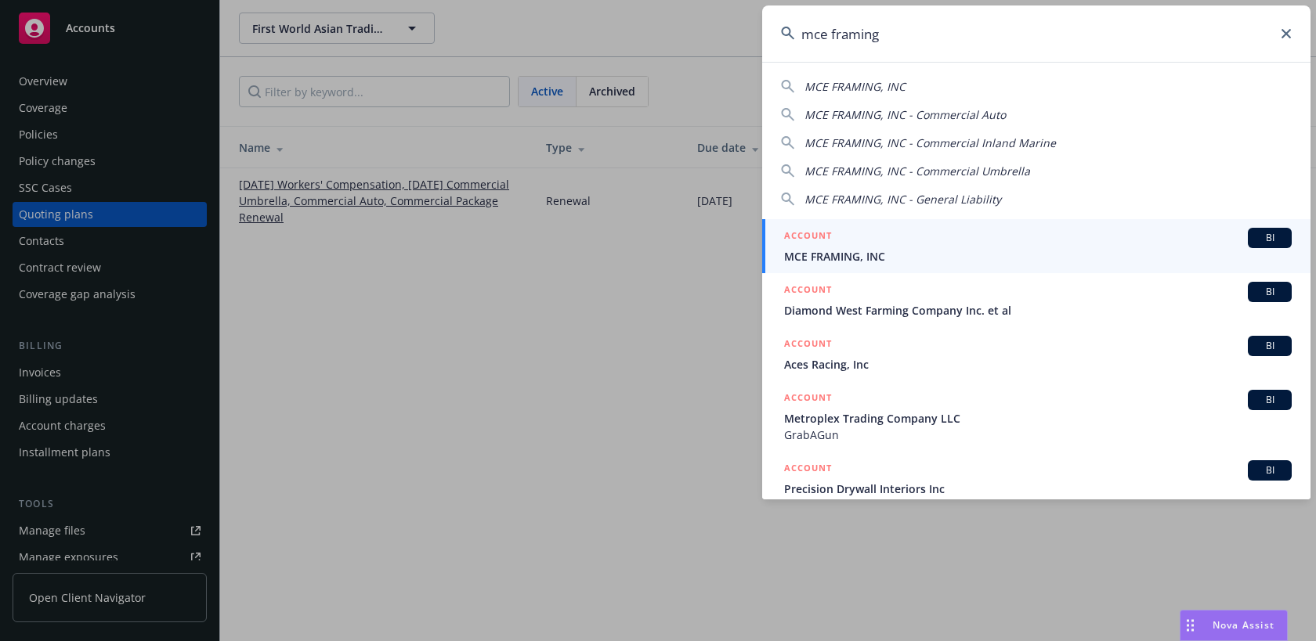
type input "mce framing"
click at [1140, 239] on div "ACCOUNT BI" at bounding box center [1038, 238] width 508 height 20
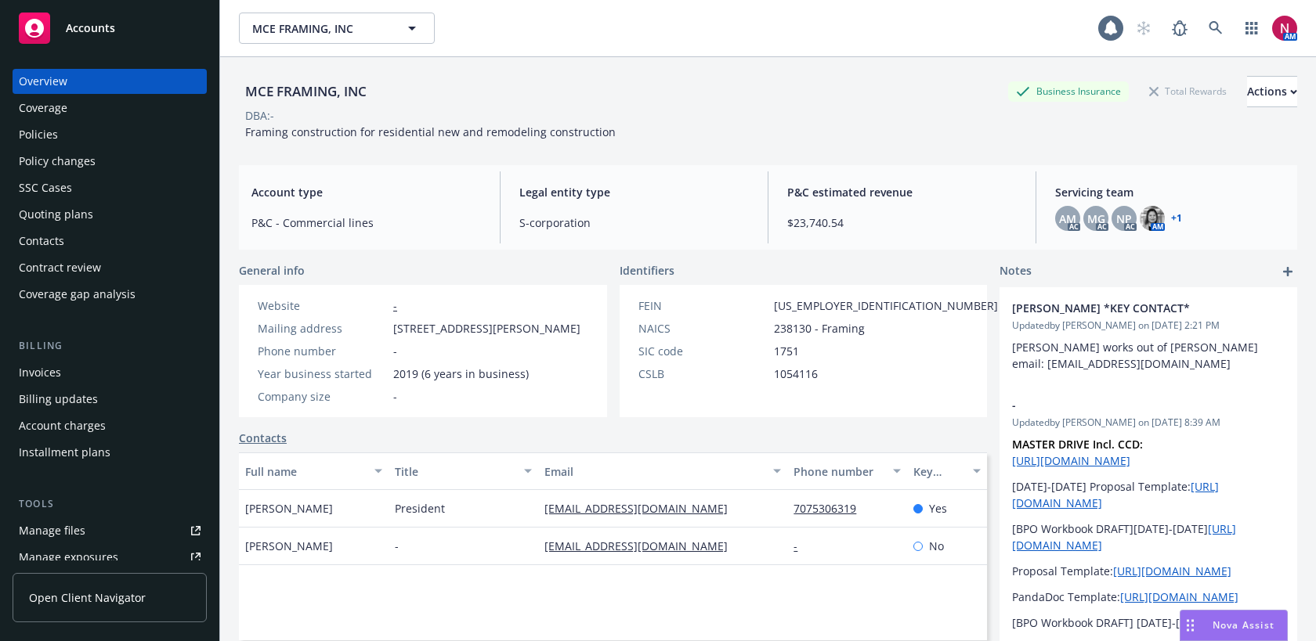
click at [58, 219] on div "Quoting plans" at bounding box center [56, 214] width 74 height 25
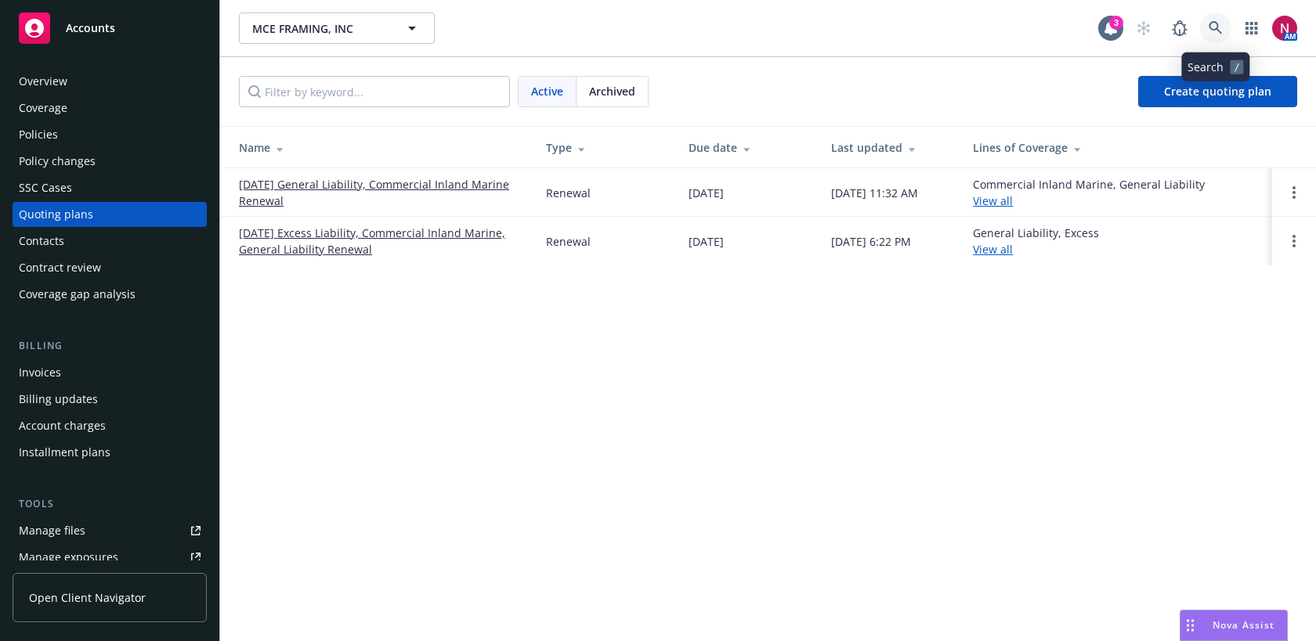
click at [1215, 22] on icon at bounding box center [1214, 27] width 13 height 13
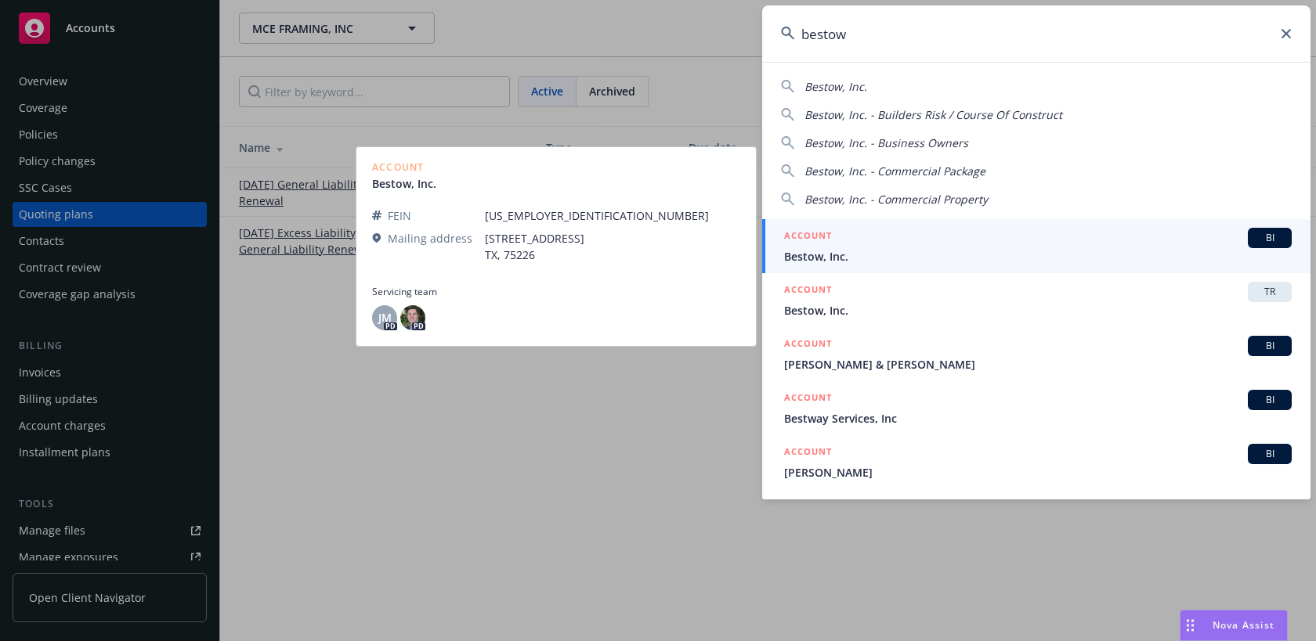
type input "bestow"
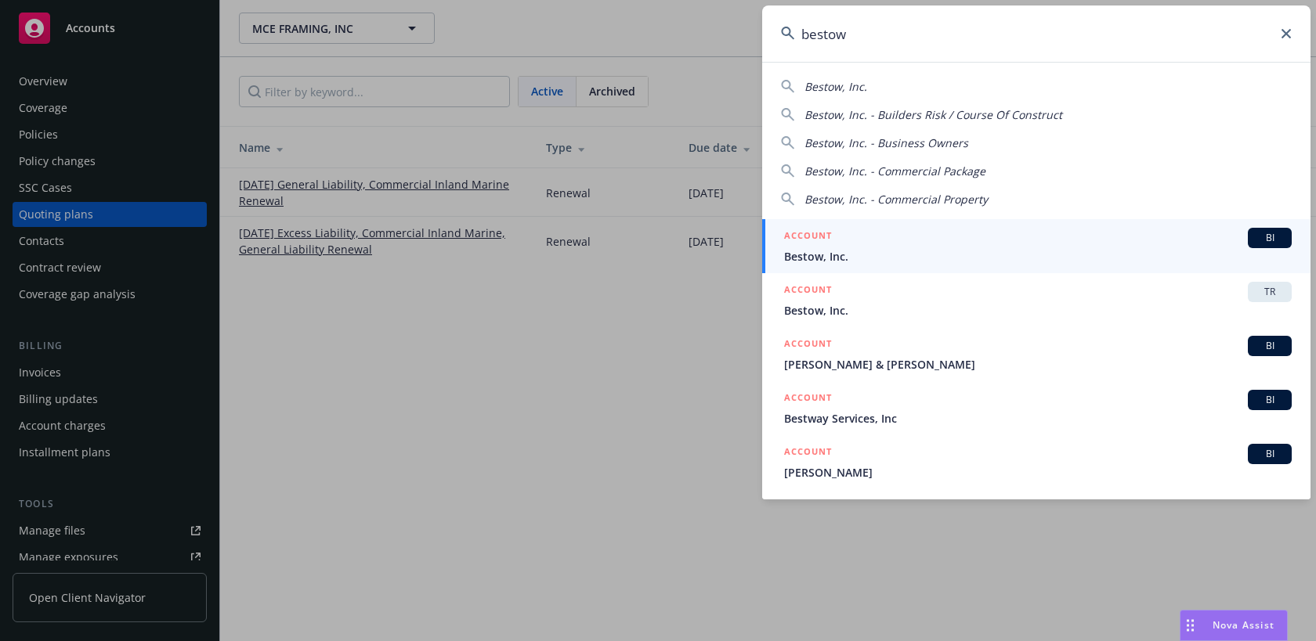
click at [994, 234] on div "ACCOUNT BI" at bounding box center [1038, 238] width 508 height 20
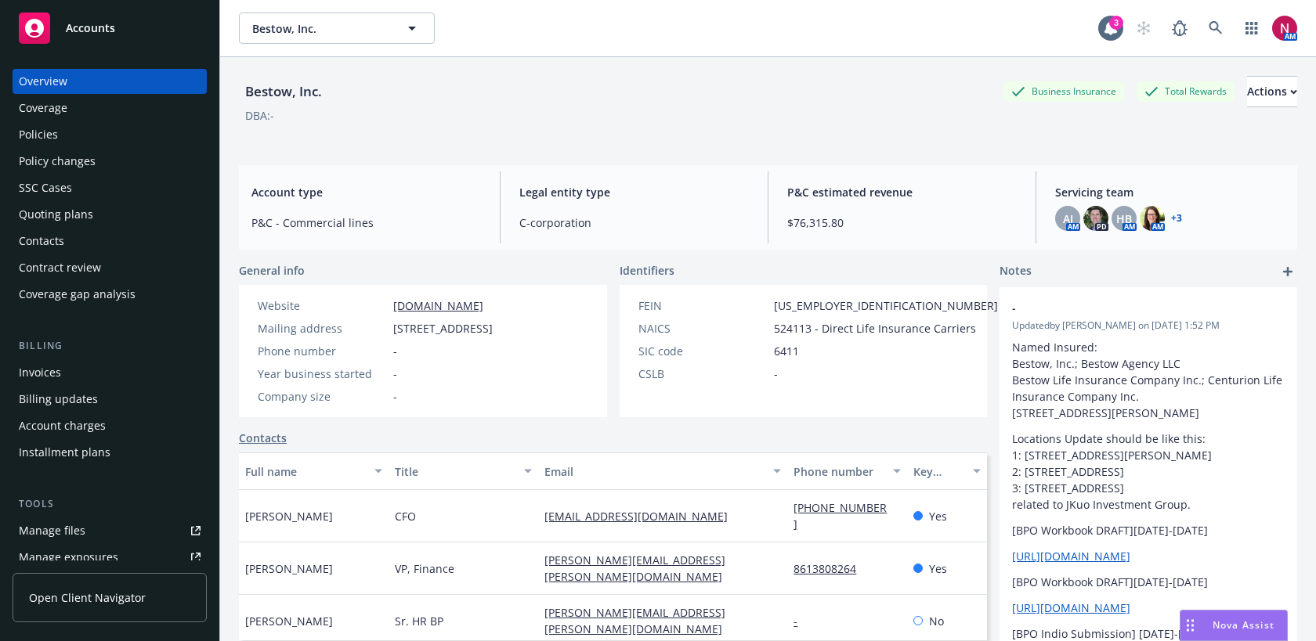
scroll to position [376, 0]
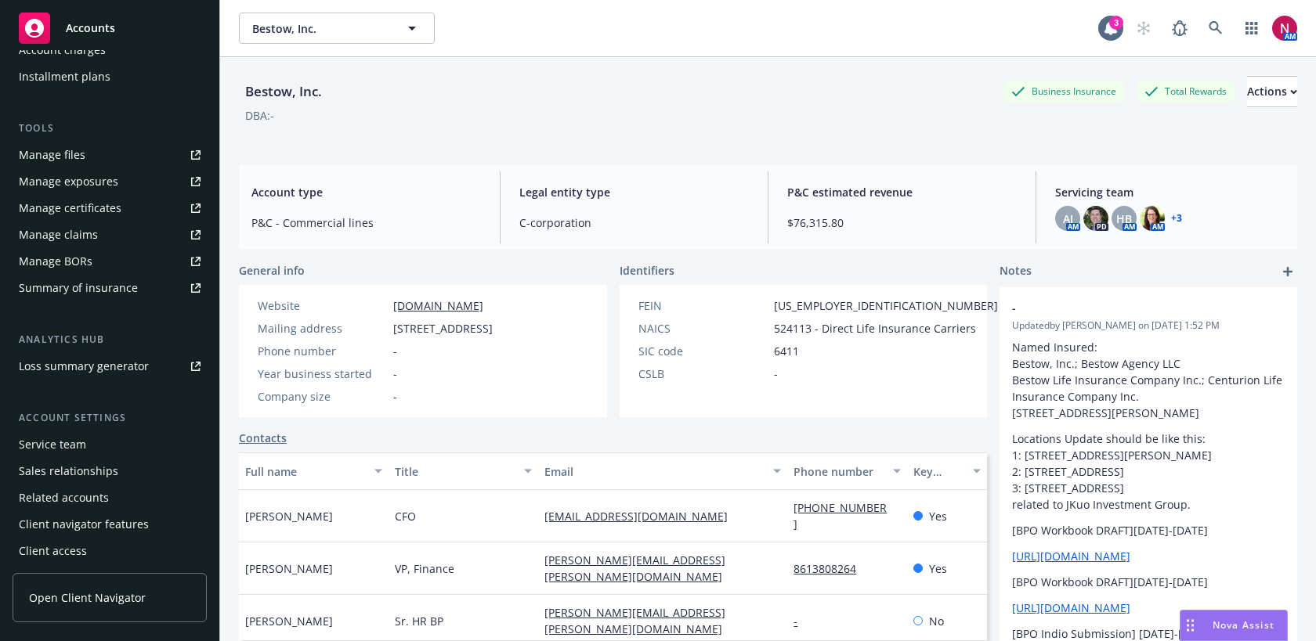
click at [105, 450] on div "Service team" at bounding box center [110, 444] width 182 height 25
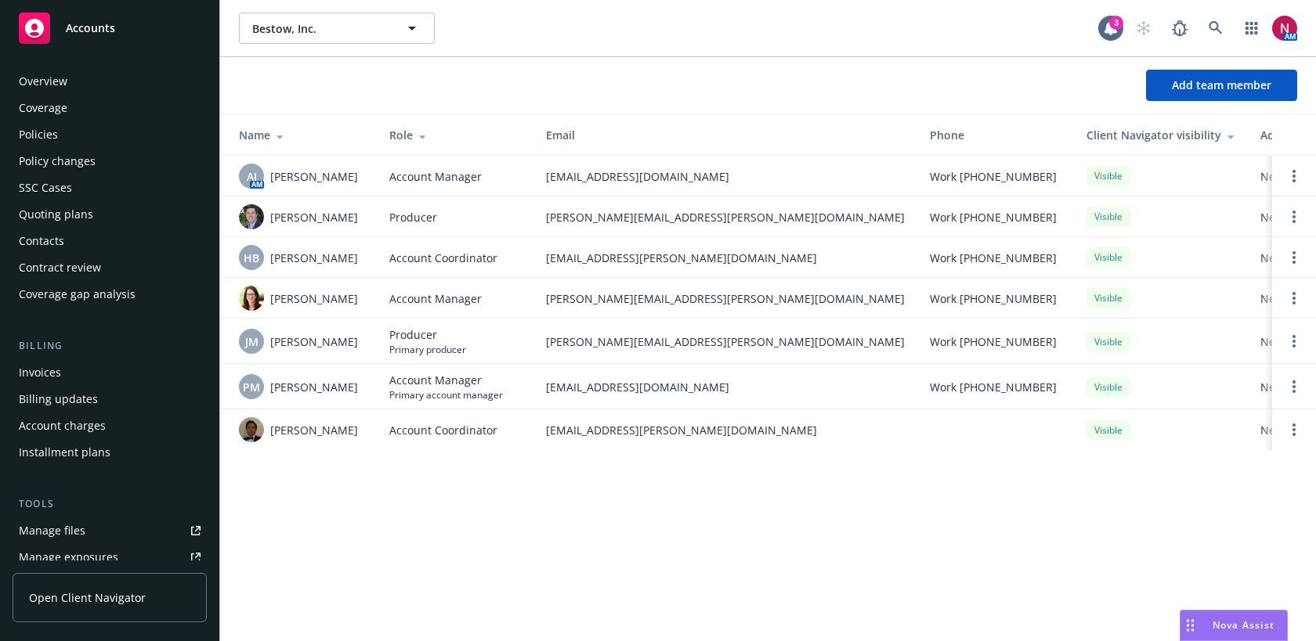
click at [70, 76] on div "Overview" at bounding box center [110, 81] width 182 height 25
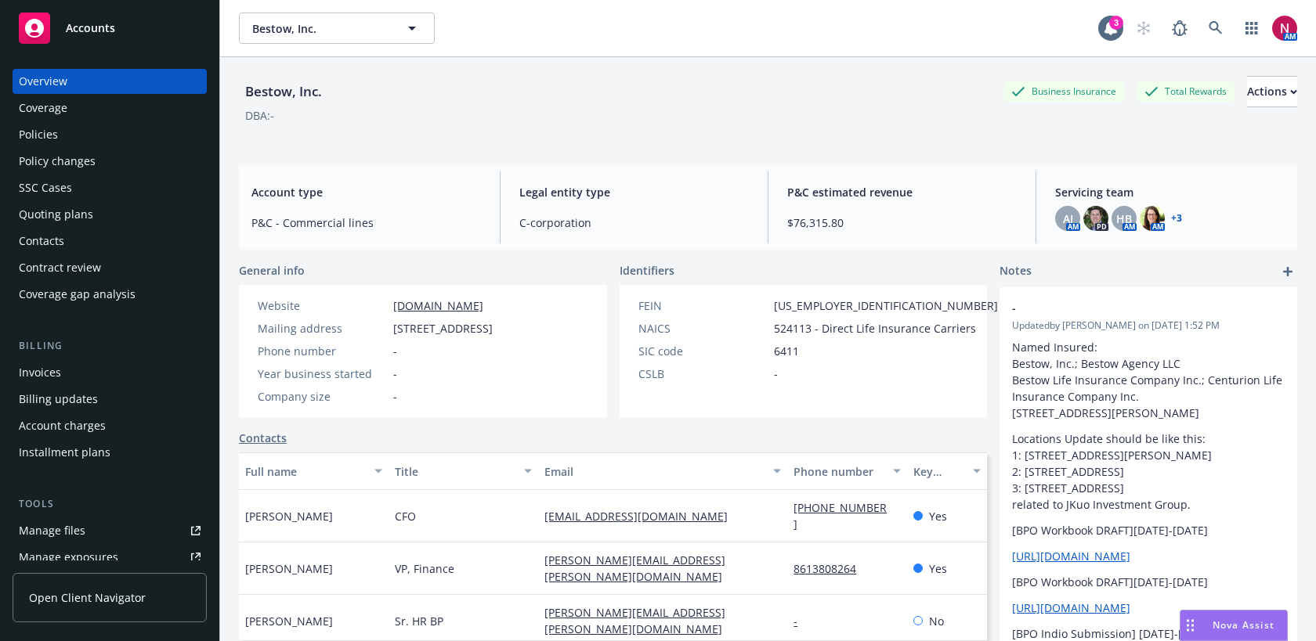
click at [74, 139] on div "Policies" at bounding box center [110, 134] width 182 height 25
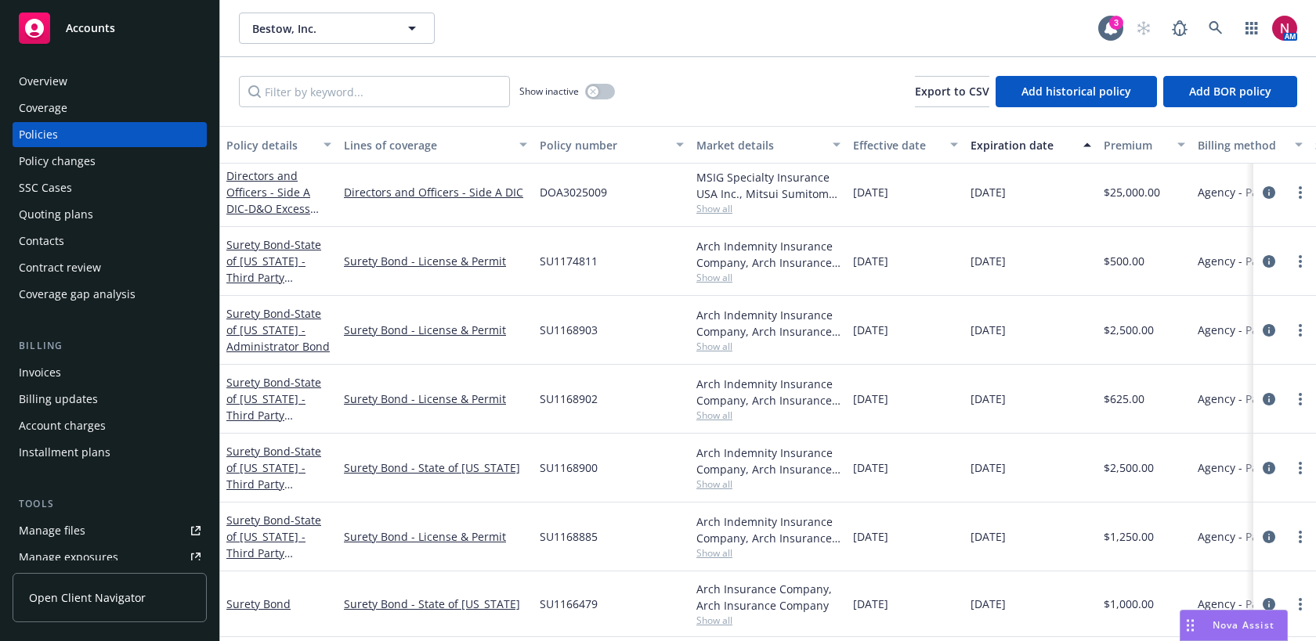
scroll to position [464, 0]
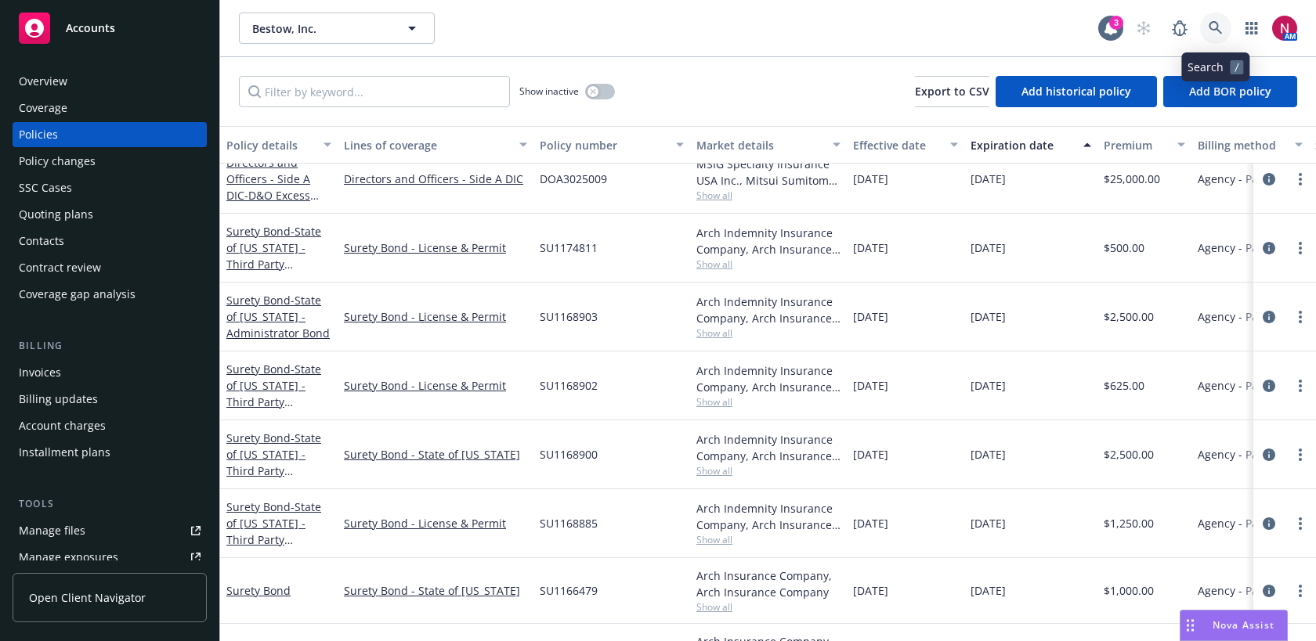
click at [1214, 28] on icon at bounding box center [1215, 28] width 14 height 14
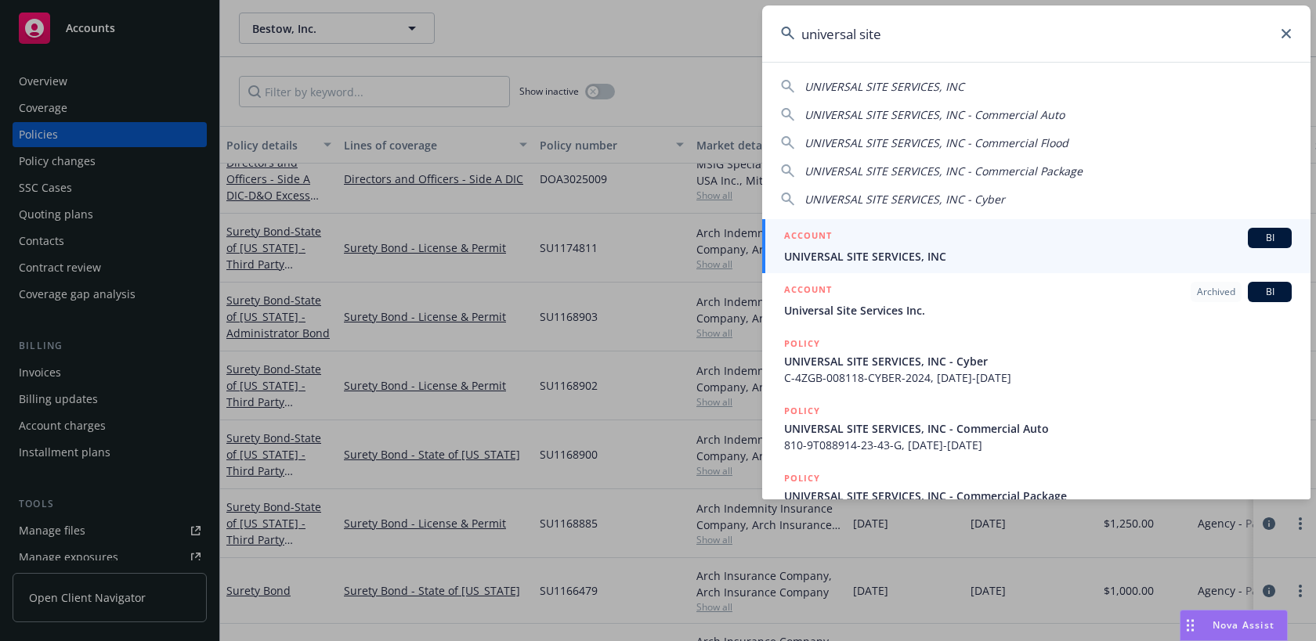
type input "universal site"
click at [1125, 248] on span "UNIVERSAL SITE SERVICES, INC" at bounding box center [1038, 256] width 508 height 16
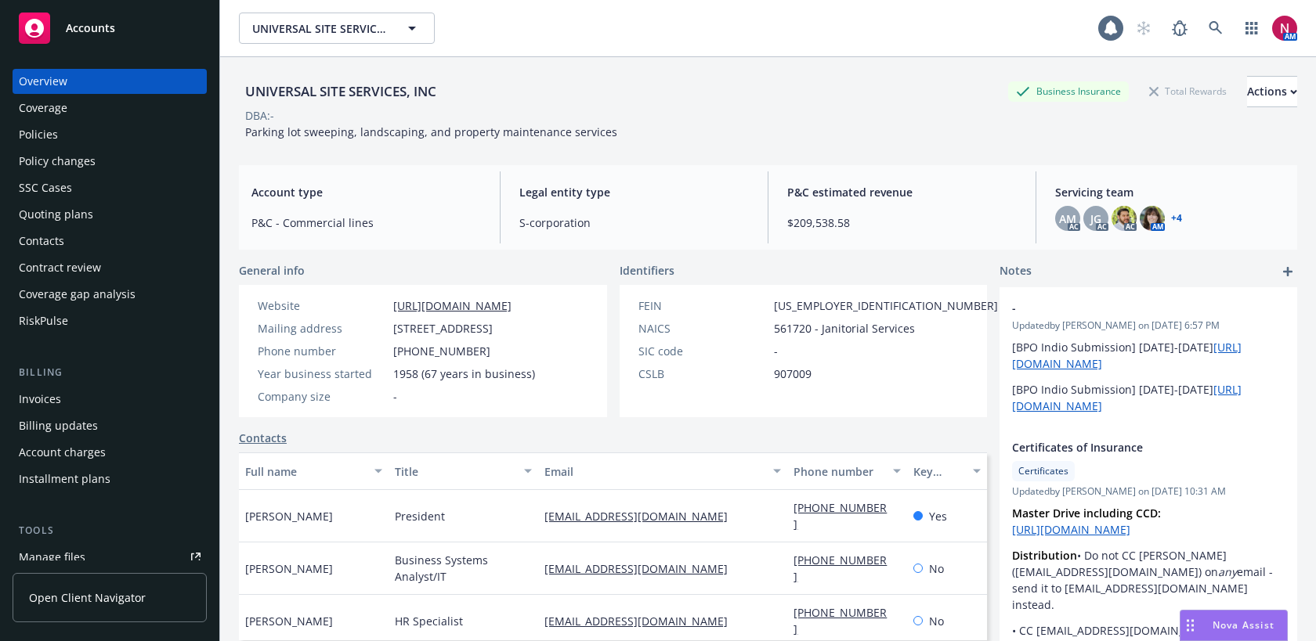
click at [92, 141] on div "Policies" at bounding box center [110, 134] width 182 height 25
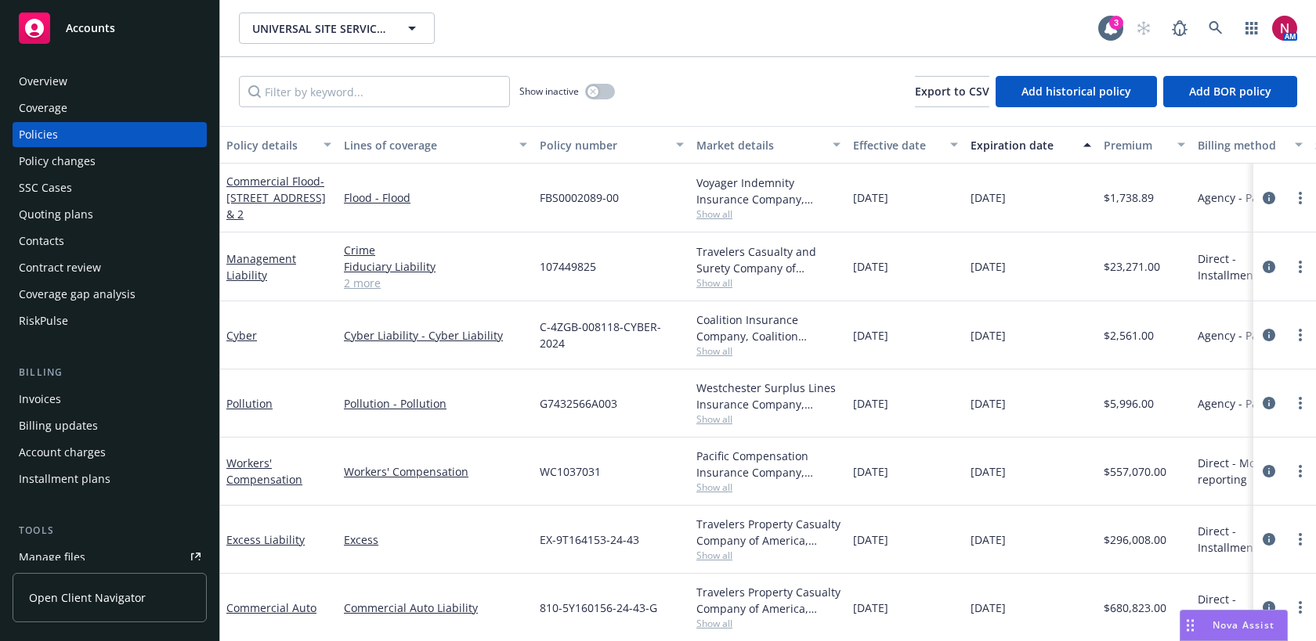
click at [720, 420] on span "Show all" at bounding box center [768, 419] width 144 height 13
click at [1264, 472] on icon "circleInformation" at bounding box center [1268, 471] width 13 height 13
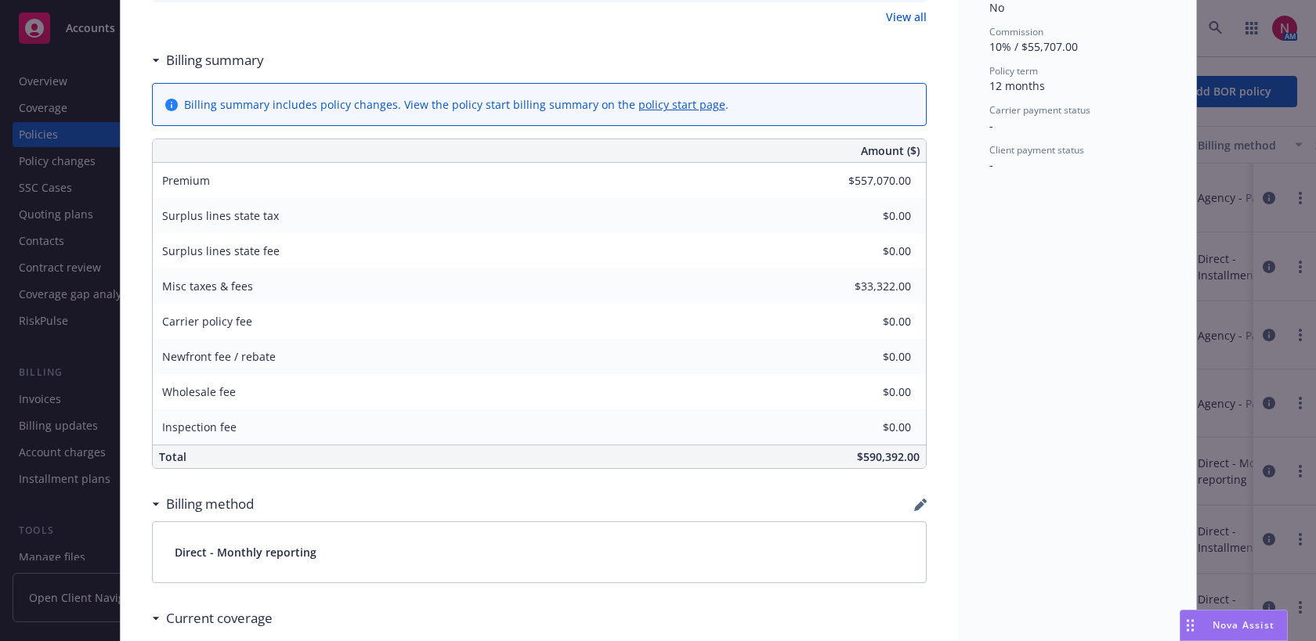
scroll to position [774, 0]
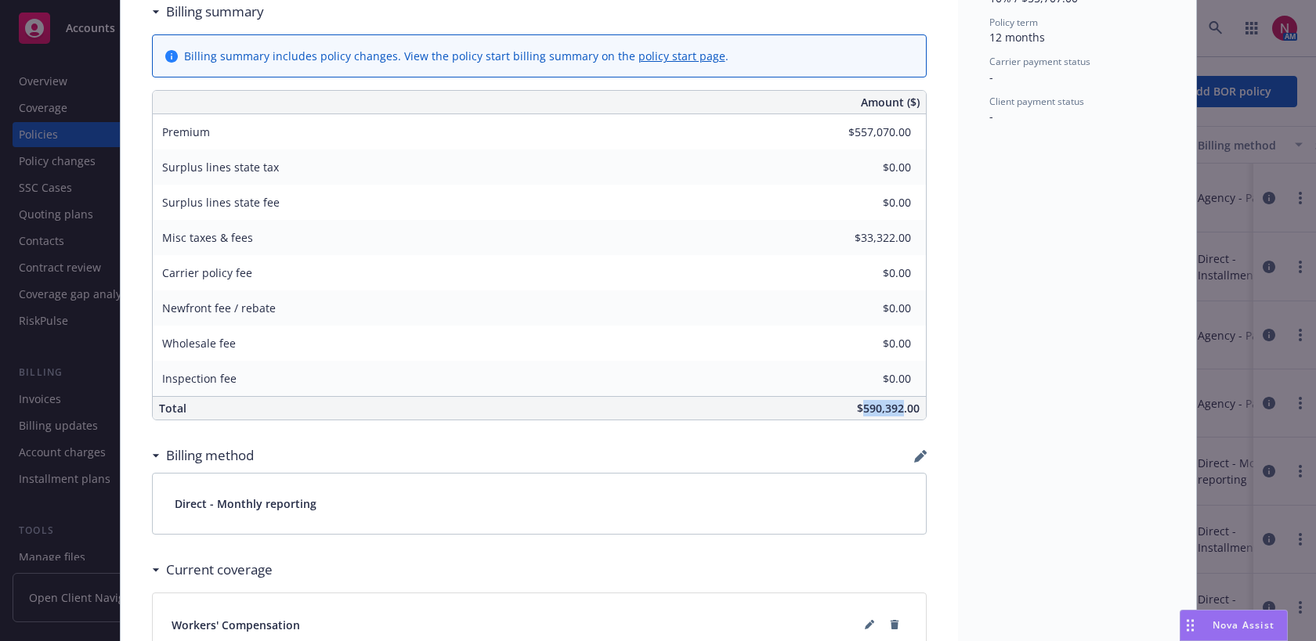
drag, startPoint x: 863, startPoint y: 410, endPoint x: 903, endPoint y: 411, distance: 40.0
click at [903, 411] on span "$590,392.00" at bounding box center [888, 408] width 63 height 15
copy span "590,392"
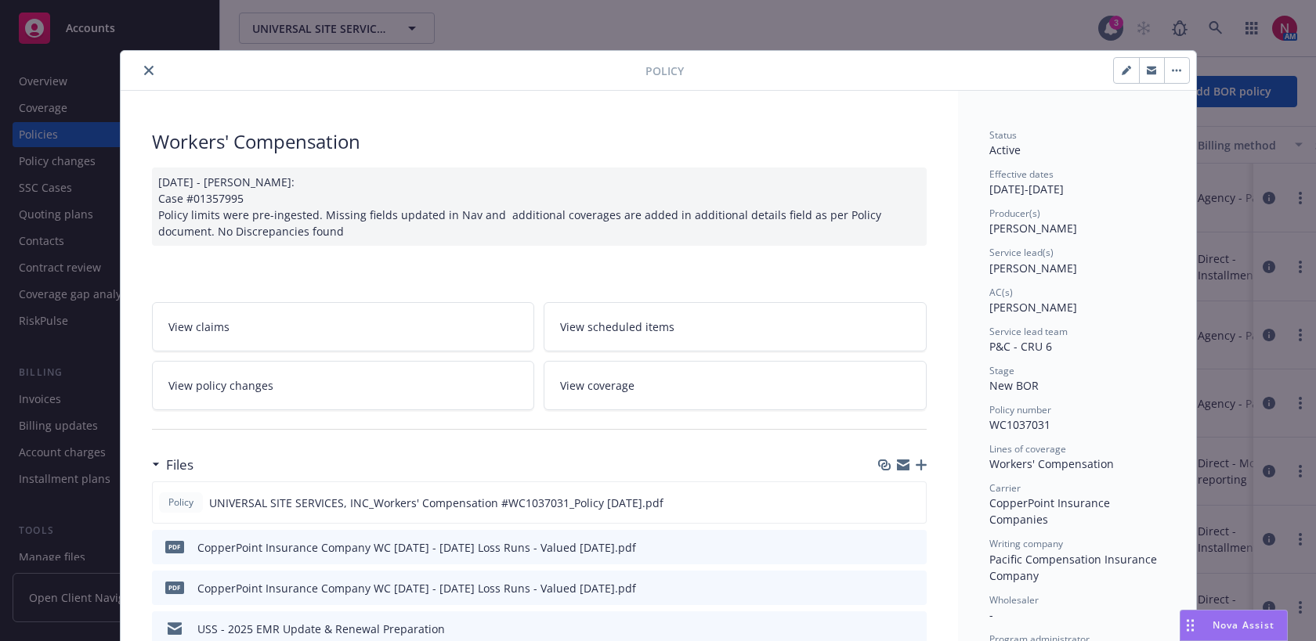
click at [147, 67] on icon "close" at bounding box center [148, 70] width 9 height 9
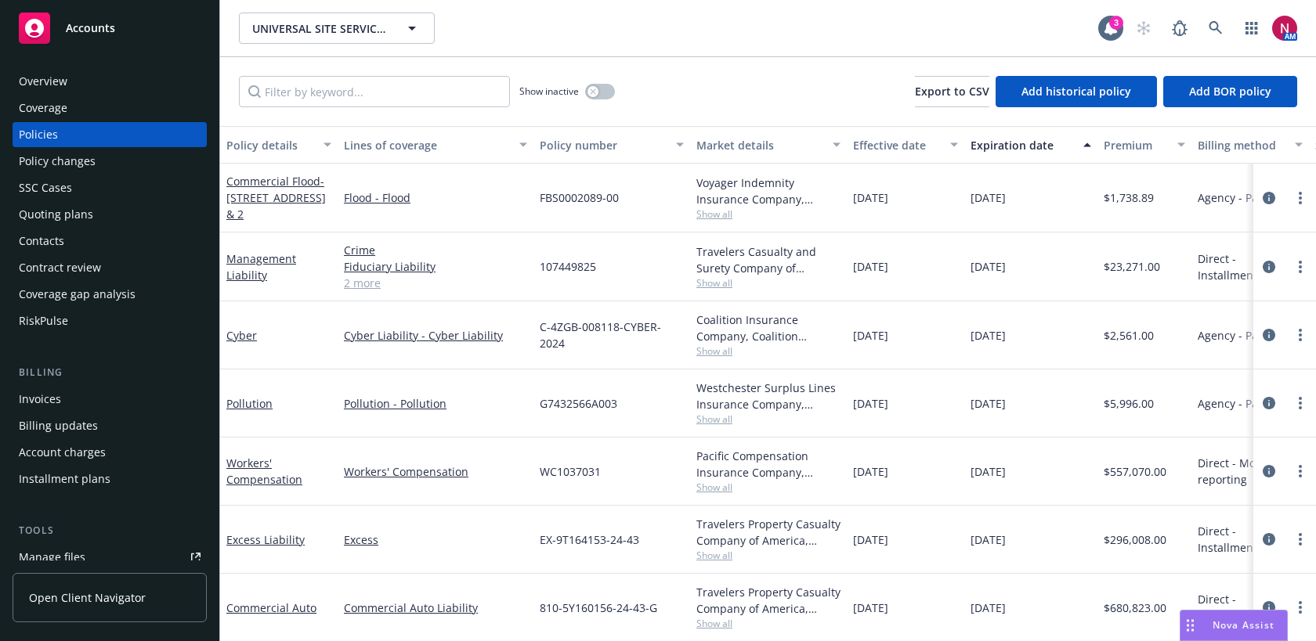
click at [114, 204] on div "Quoting plans" at bounding box center [110, 214] width 182 height 25
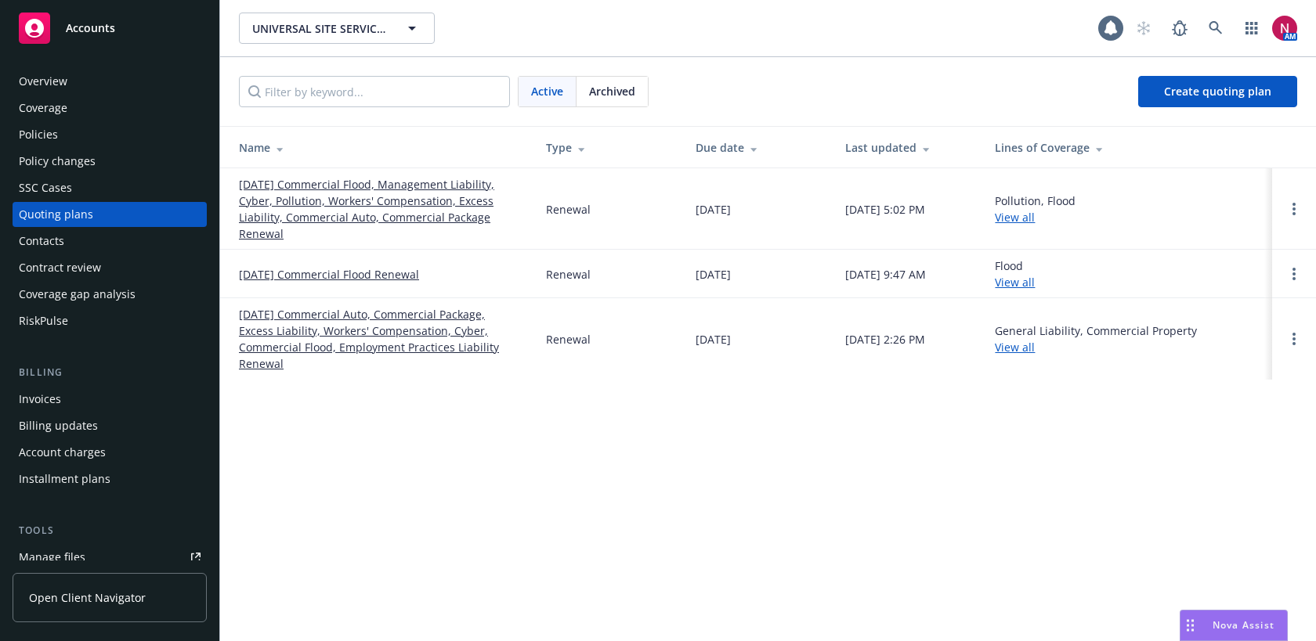
click at [364, 188] on link "10/01/25 Commercial Flood, Management Liability, Cyber, Pollution, Workers' Com…" at bounding box center [380, 209] width 282 height 66
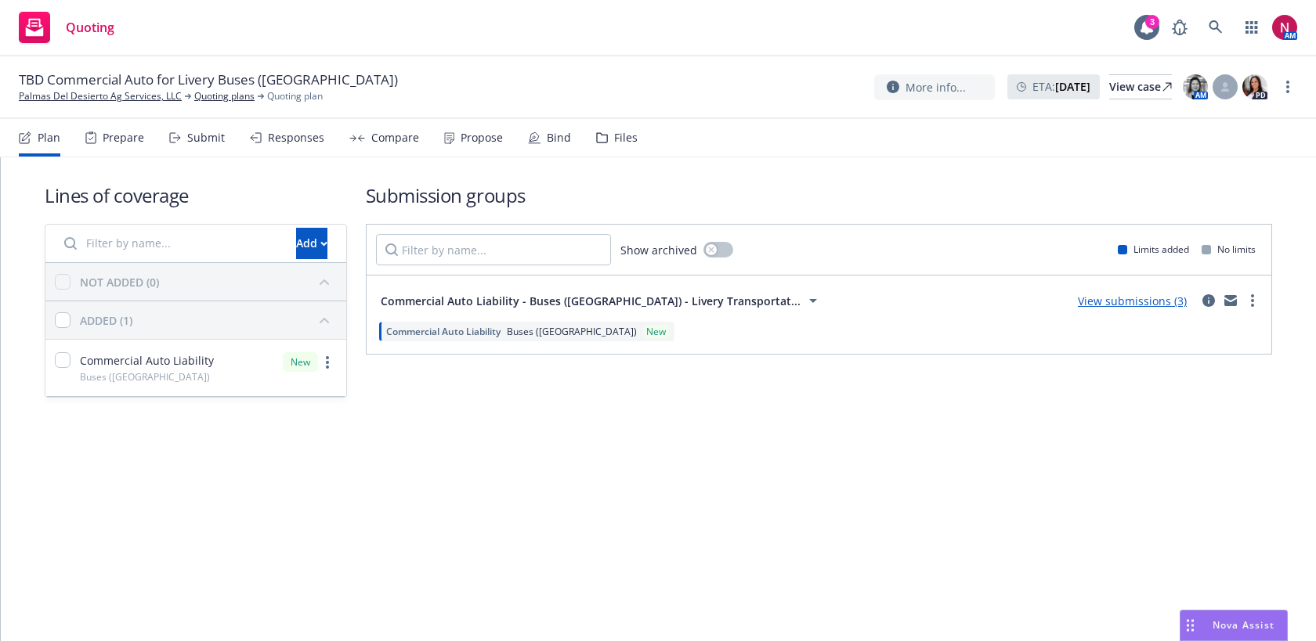
click at [604, 138] on div "Files" at bounding box center [617, 138] width 42 height 38
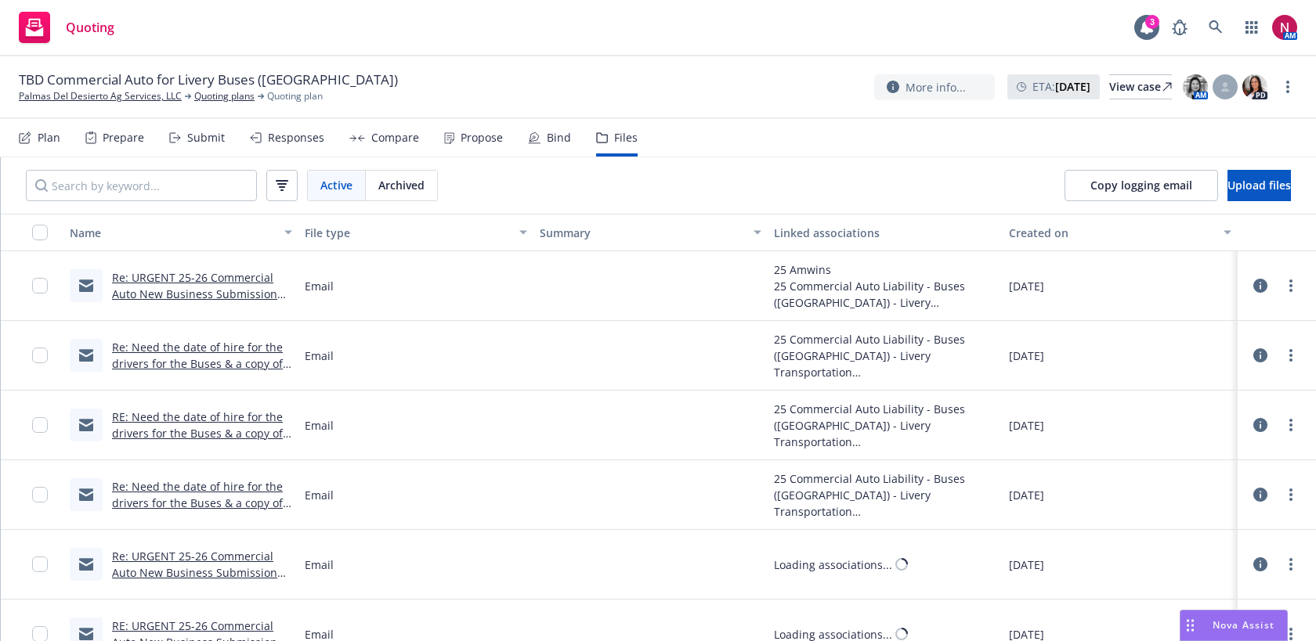
click at [280, 143] on div "Responses" at bounding box center [296, 138] width 56 height 13
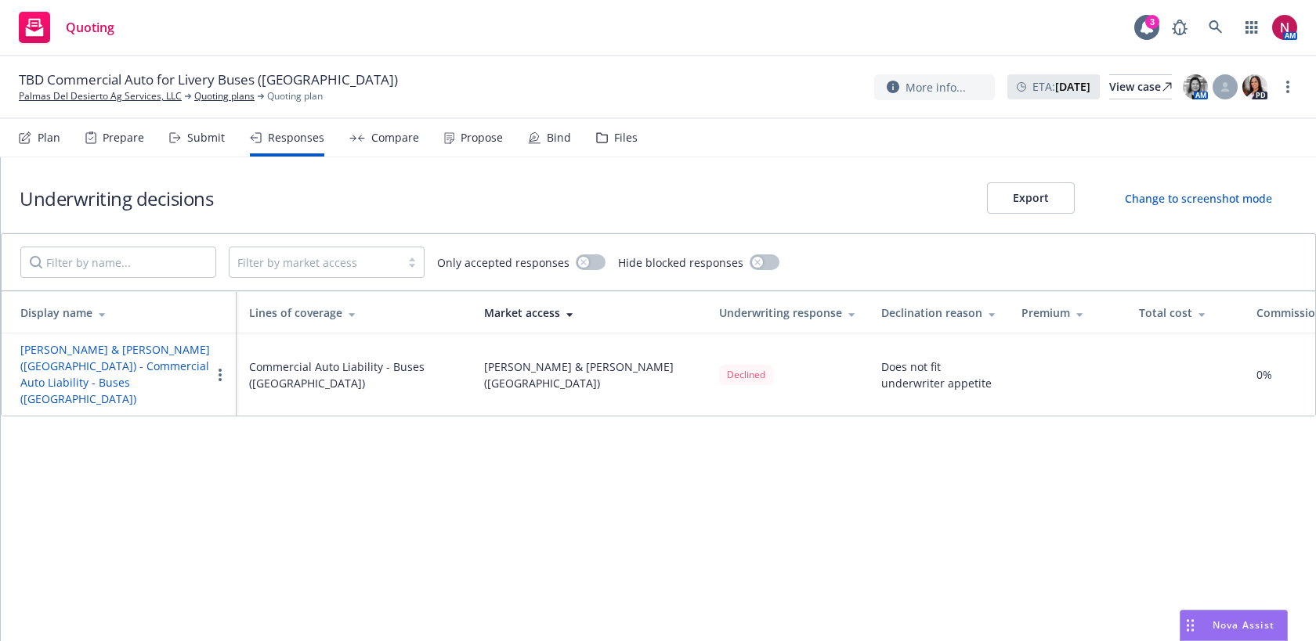
click at [202, 142] on div "Submit" at bounding box center [206, 138] width 38 height 13
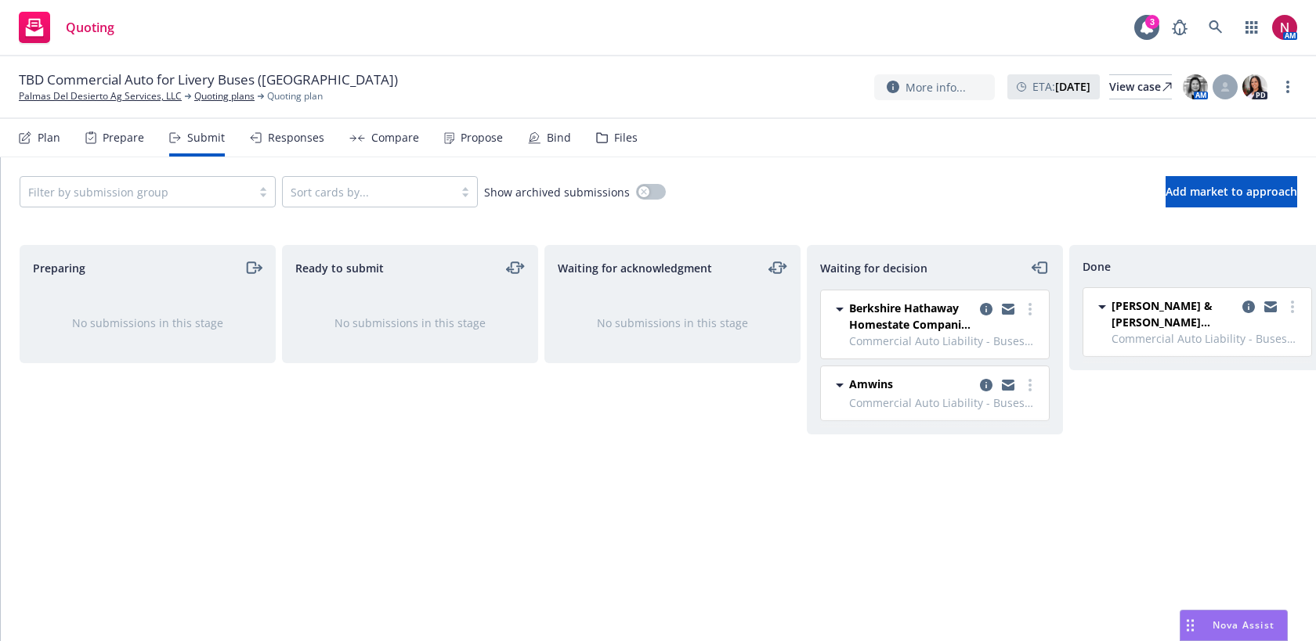
click at [641, 136] on nav "Plan Prepare Submit Responses Compare Propose Bind Files" at bounding box center [658, 138] width 1278 height 38
click at [598, 135] on icon at bounding box center [602, 137] width 12 height 11
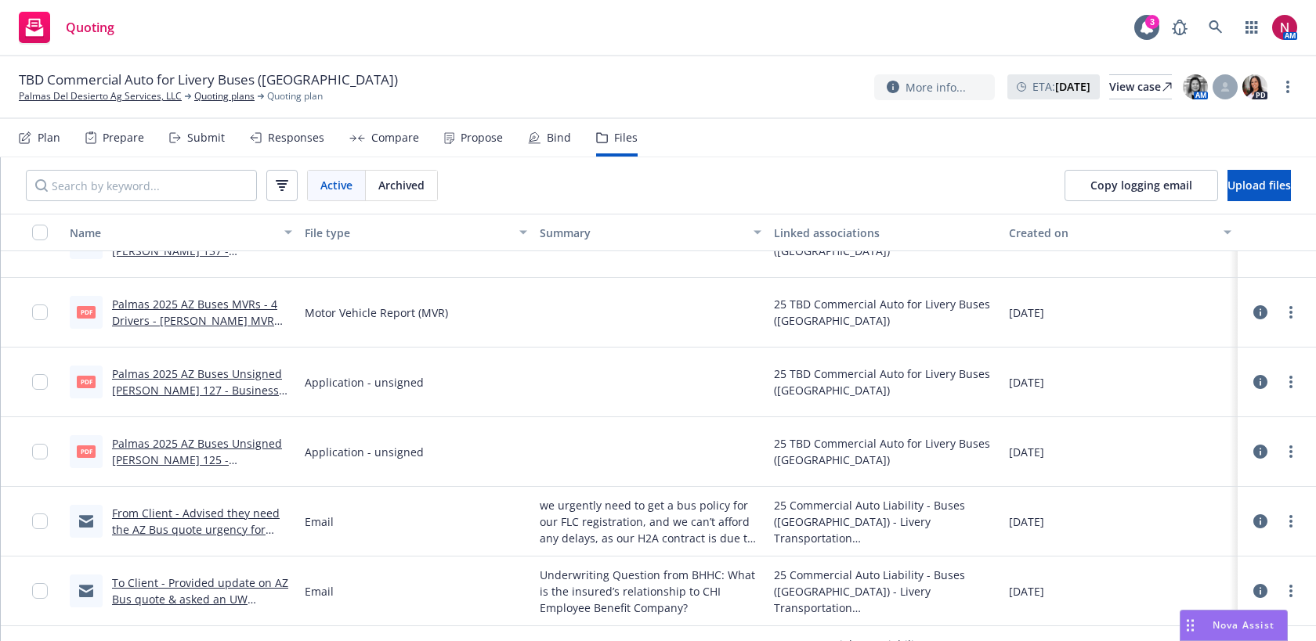
scroll to position [2632, 0]
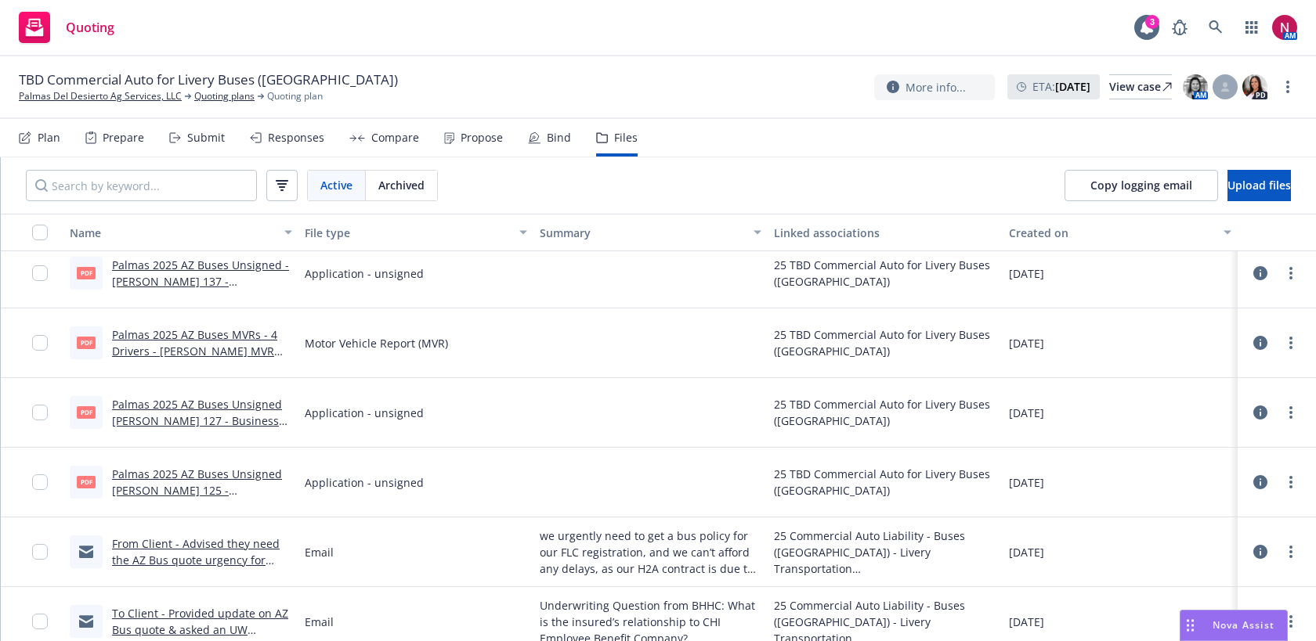
click at [193, 278] on link "Palmas 2025 AZ Buses Unsigned -ACORD 137 - Commercial Auto .pdf" at bounding box center [200, 282] width 177 height 48
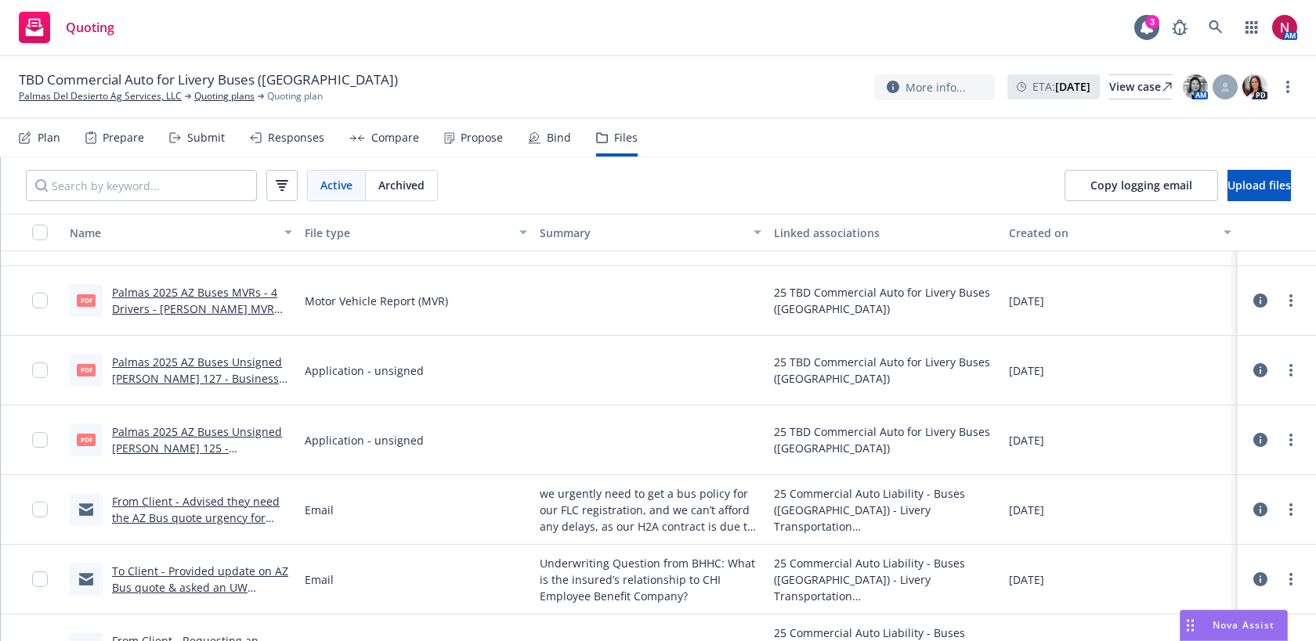
scroll to position [2674, 0]
click at [244, 362] on link "Palmas 2025 AZ Buses Unsigned ACORD 127 - Business Auto .pdf" at bounding box center [197, 380] width 170 height 48
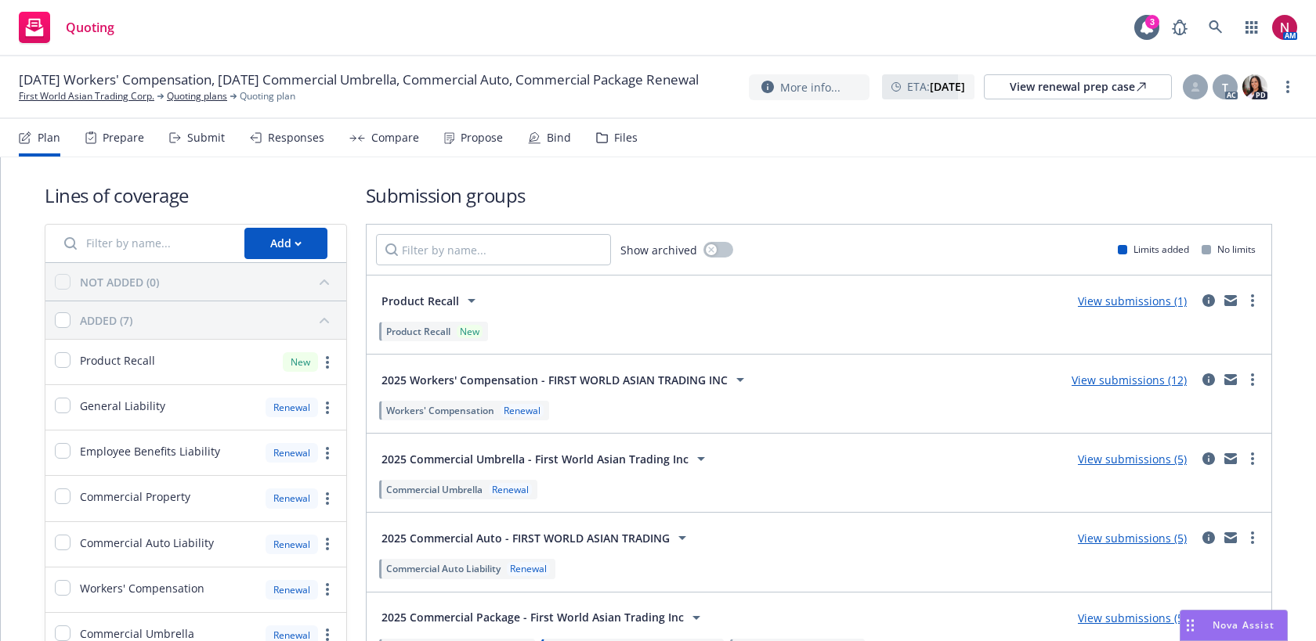
click at [282, 145] on div "Responses" at bounding box center [287, 138] width 74 height 38
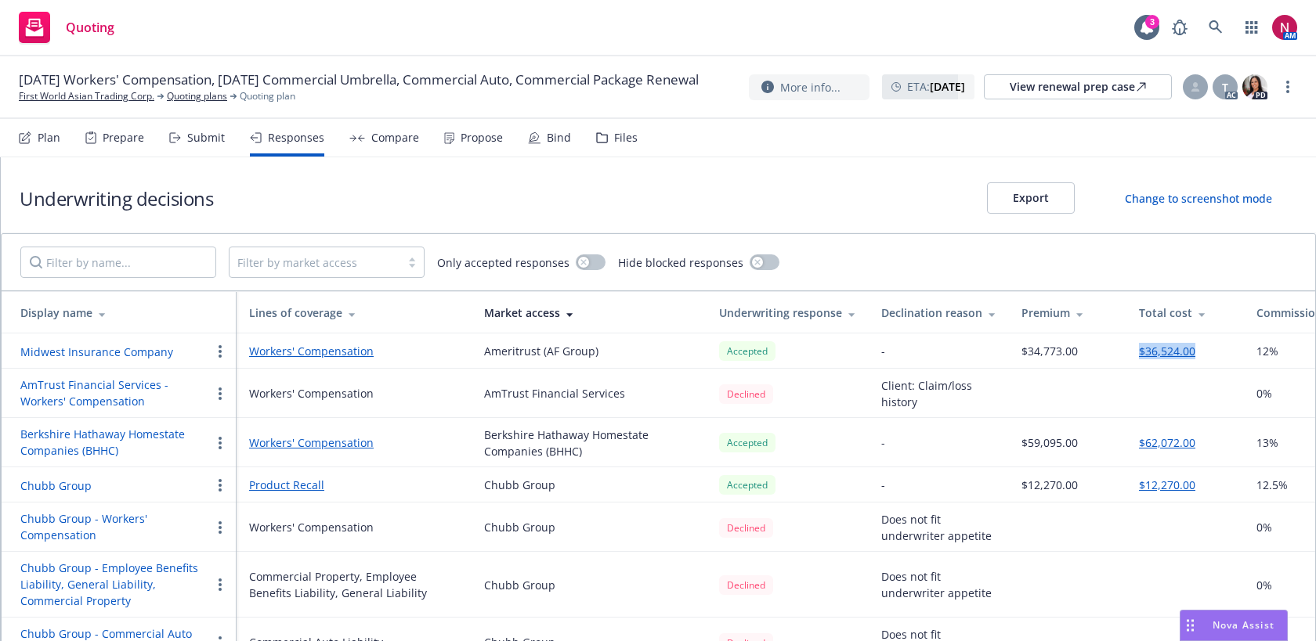
drag, startPoint x: 1205, startPoint y: 354, endPoint x: 1132, endPoint y: 354, distance: 72.8
click at [1132, 354] on td "$36,524.00" at bounding box center [1184, 351] width 117 height 35
copy button "$36,524.00"
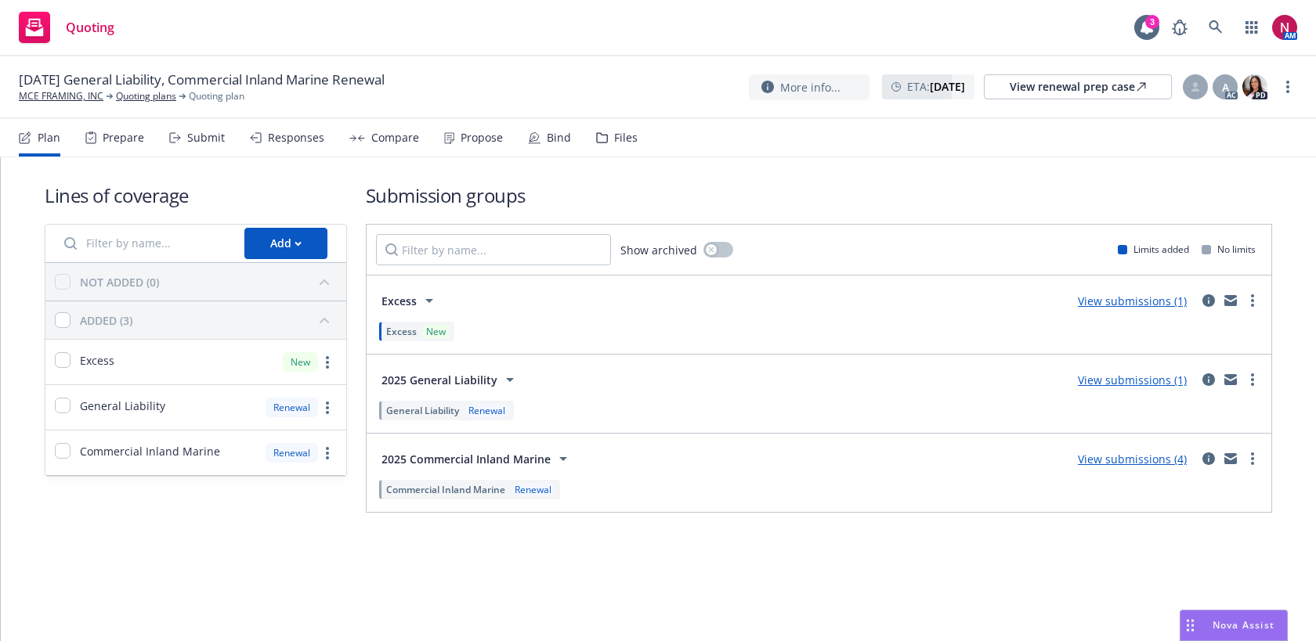
click at [306, 141] on div "Responses" at bounding box center [296, 138] width 56 height 13
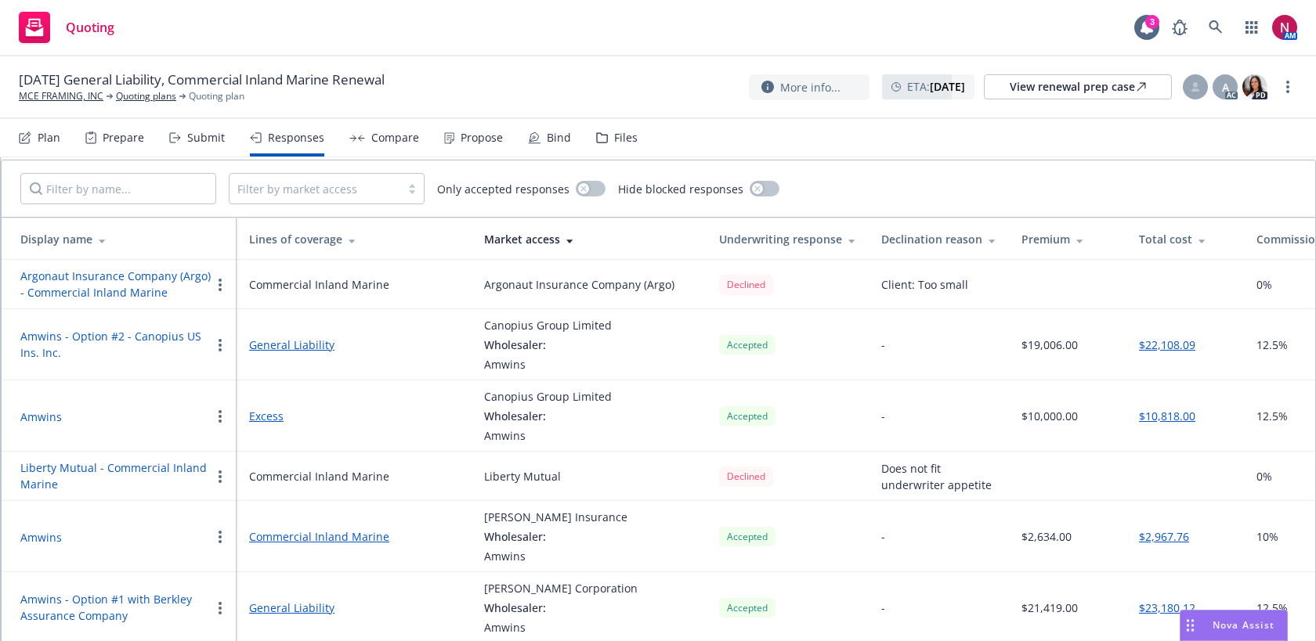
scroll to position [77, 0]
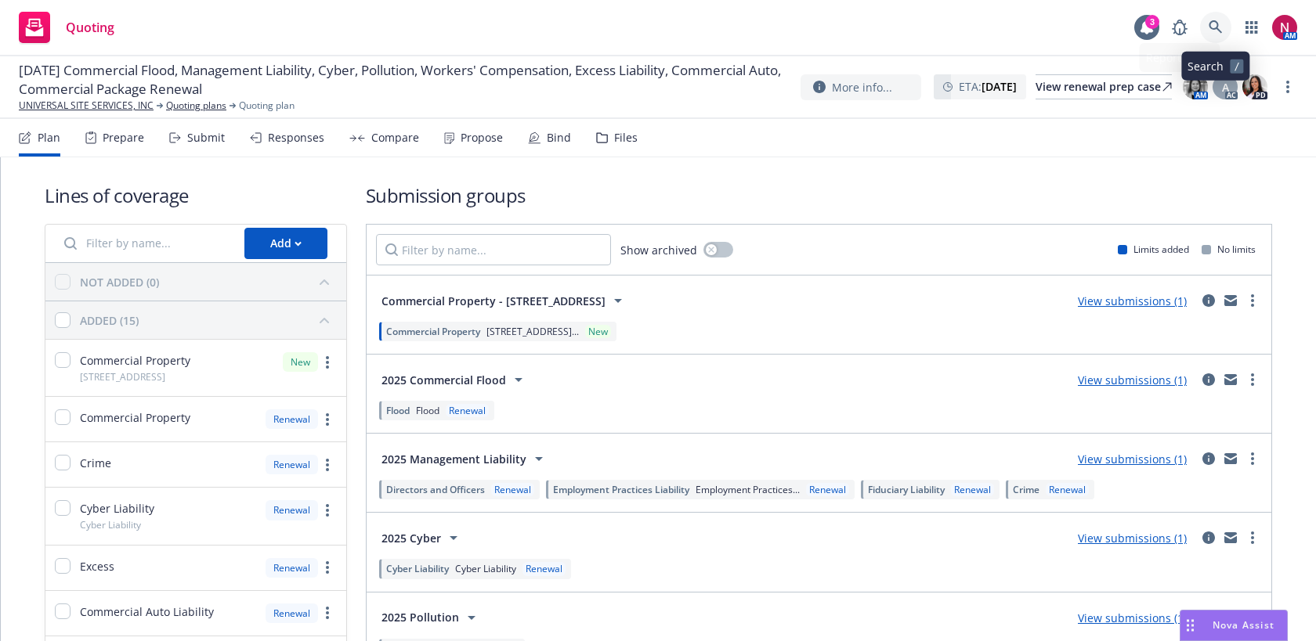
click at [1217, 27] on icon at bounding box center [1214, 26] width 13 height 13
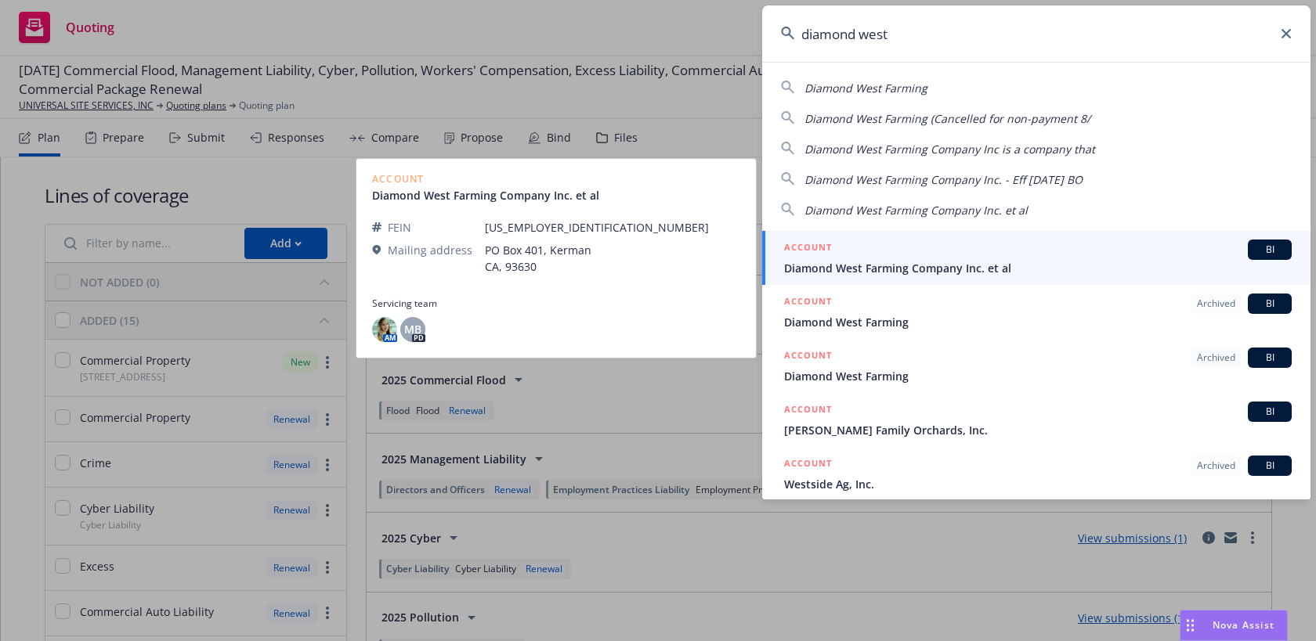
type input "diamond west"
click at [1083, 265] on span "Diamond West Farming Company Inc. et al" at bounding box center [1038, 268] width 508 height 16
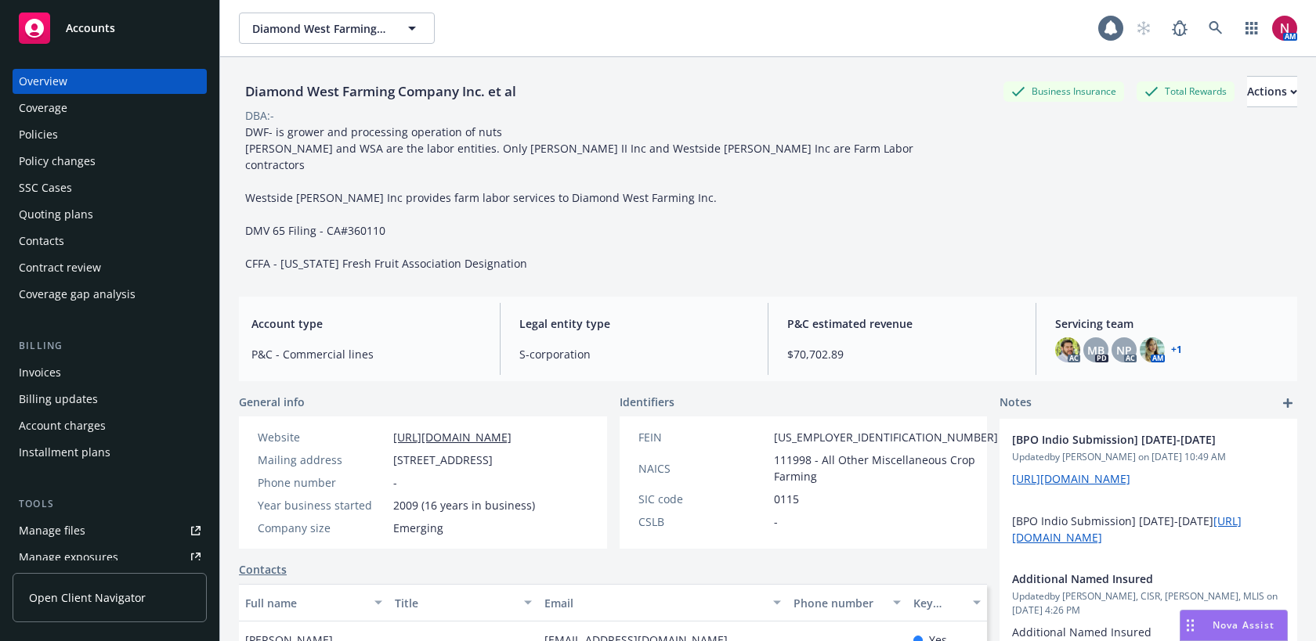
click at [81, 138] on div "Policies" at bounding box center [110, 134] width 182 height 25
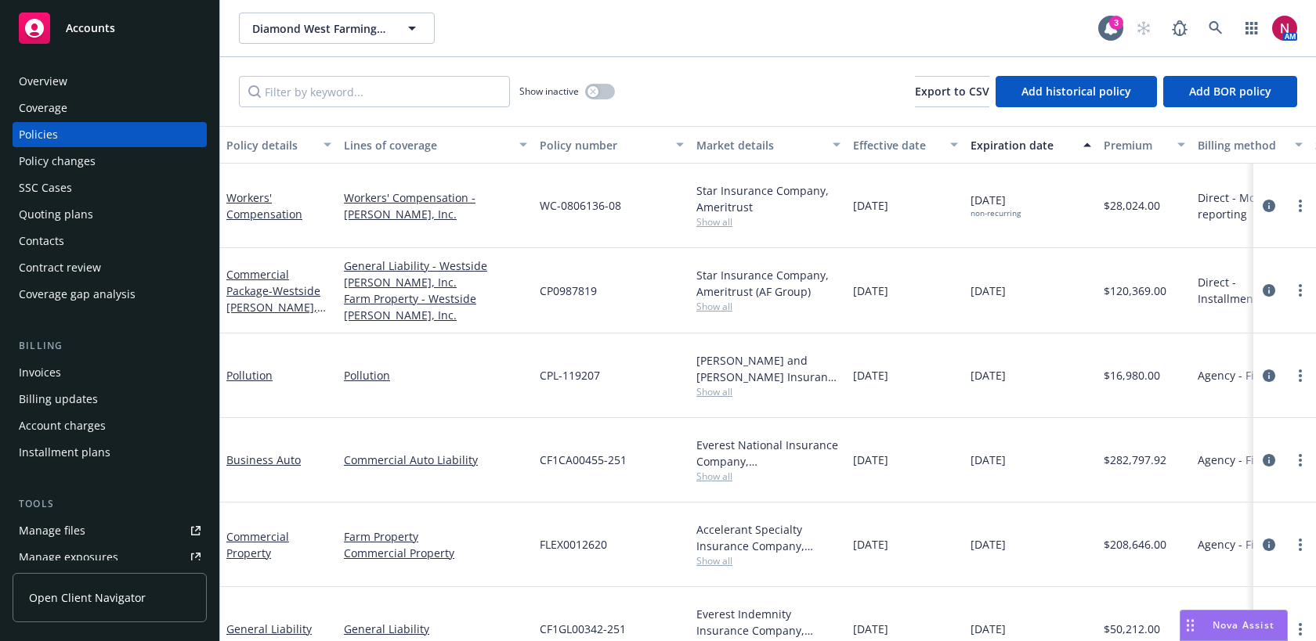
scroll to position [30, 0]
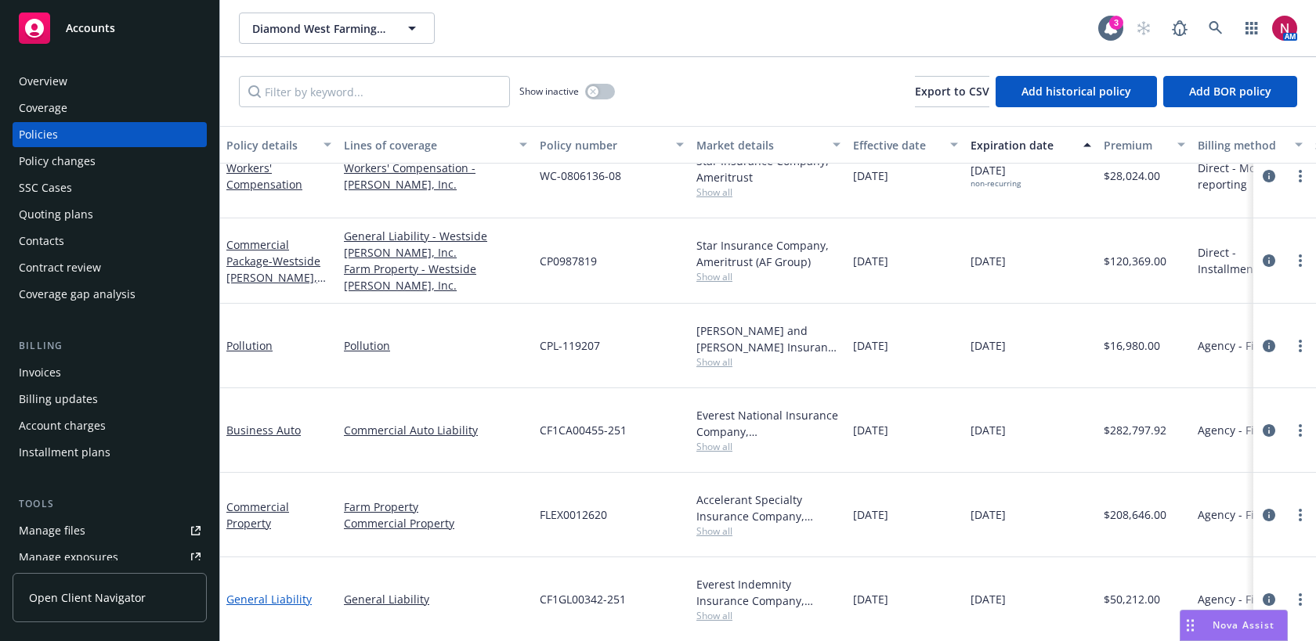
click at [275, 594] on link "General Liability" at bounding box center [268, 599] width 85 height 15
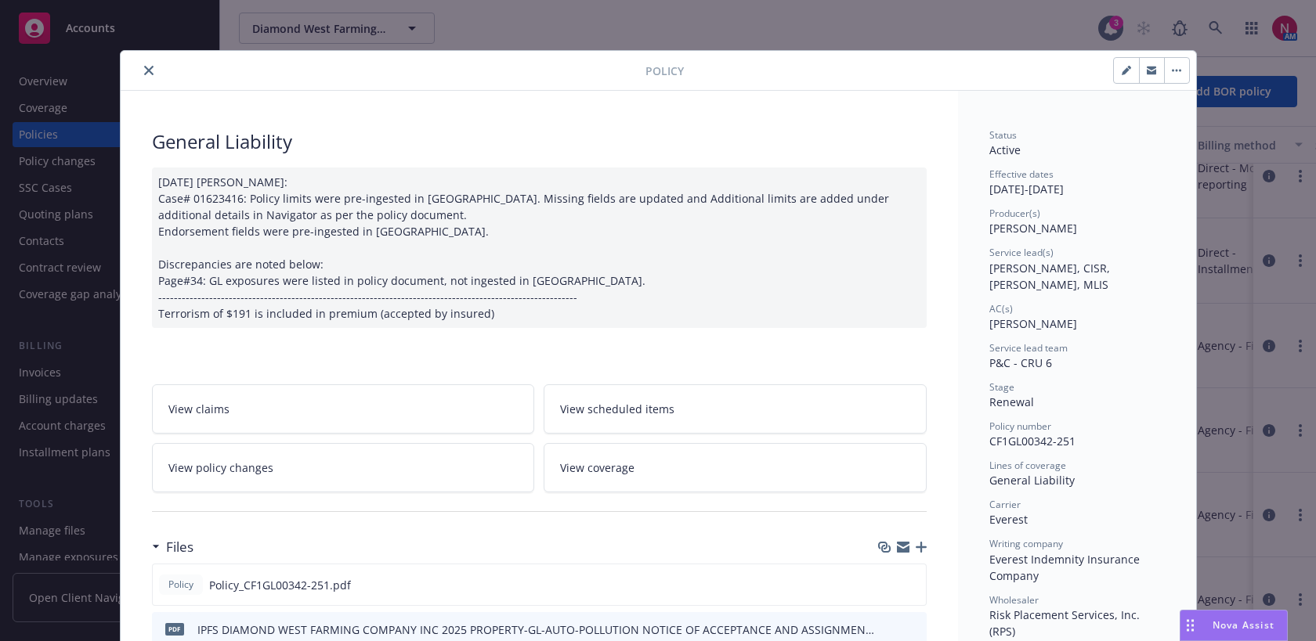
click at [146, 66] on icon "close" at bounding box center [148, 70] width 9 height 9
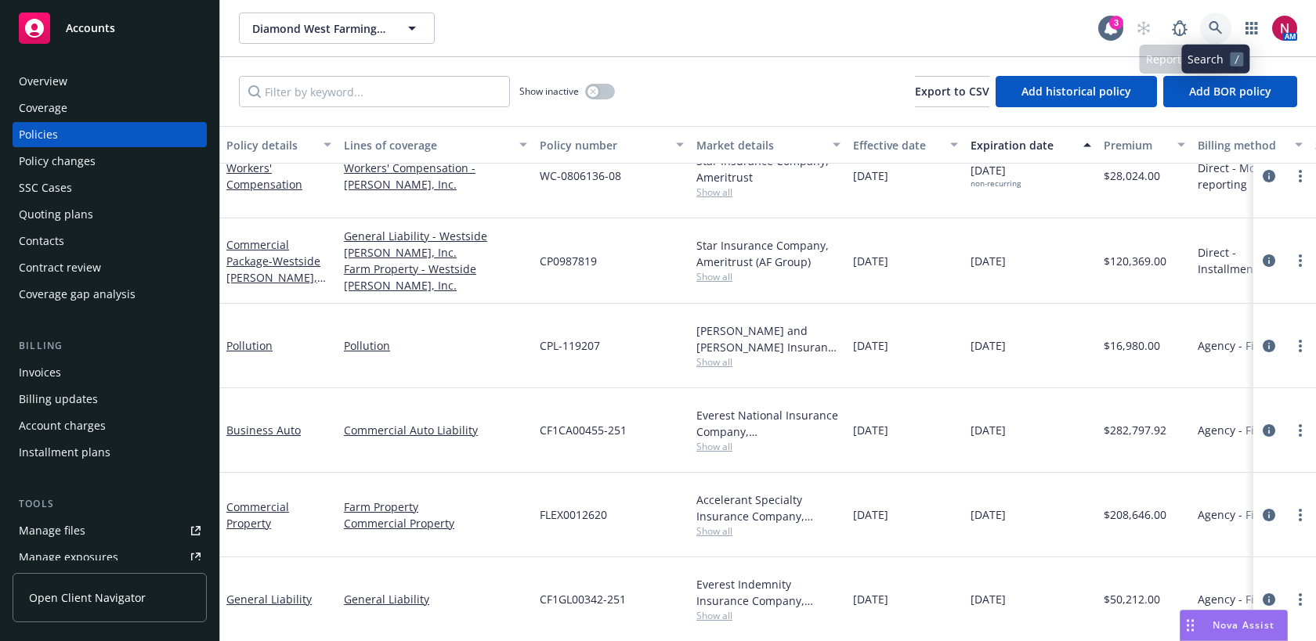
click at [1216, 37] on link at bounding box center [1215, 28] width 31 height 31
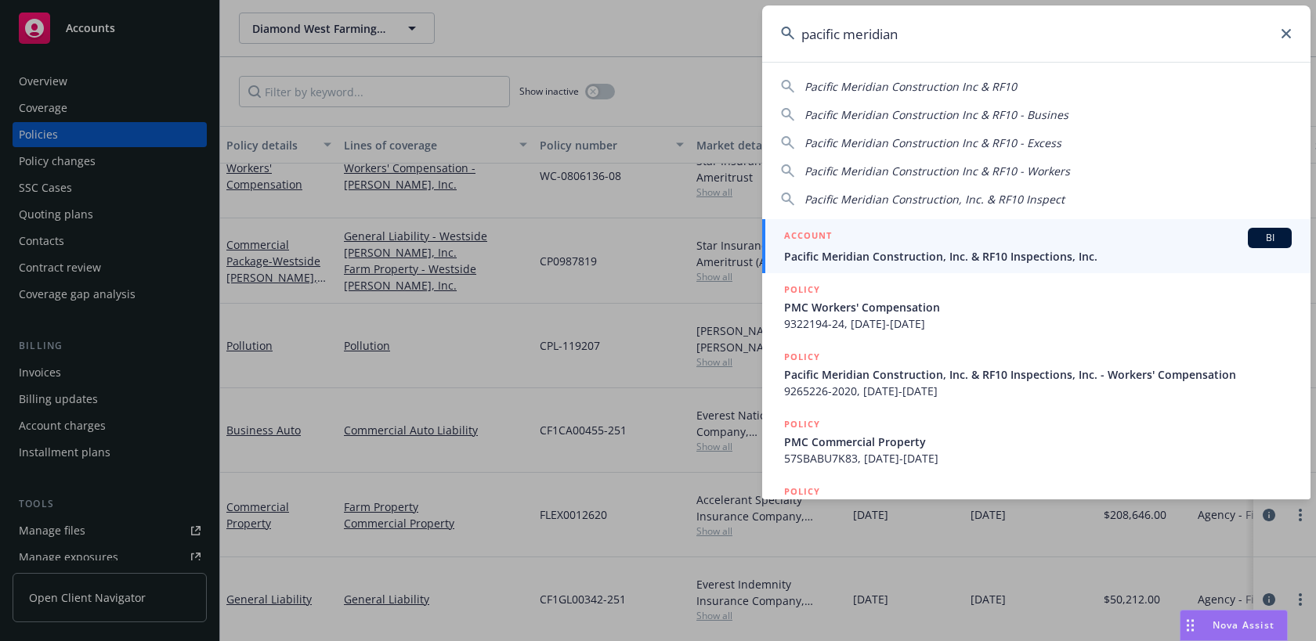
type input "pacific meridian"
click at [1005, 249] on span "Pacific Meridian Construction, Inc. & RF10 Inspections, Inc." at bounding box center [1038, 256] width 508 height 16
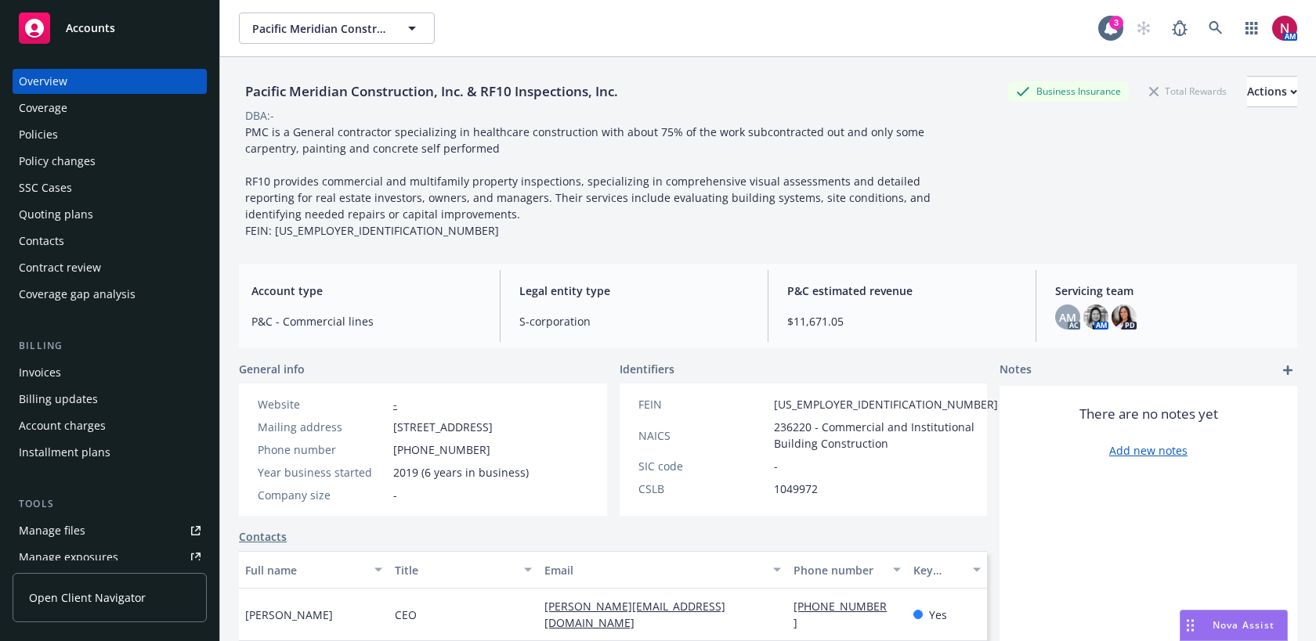
click at [99, 126] on div "Policies" at bounding box center [110, 134] width 182 height 25
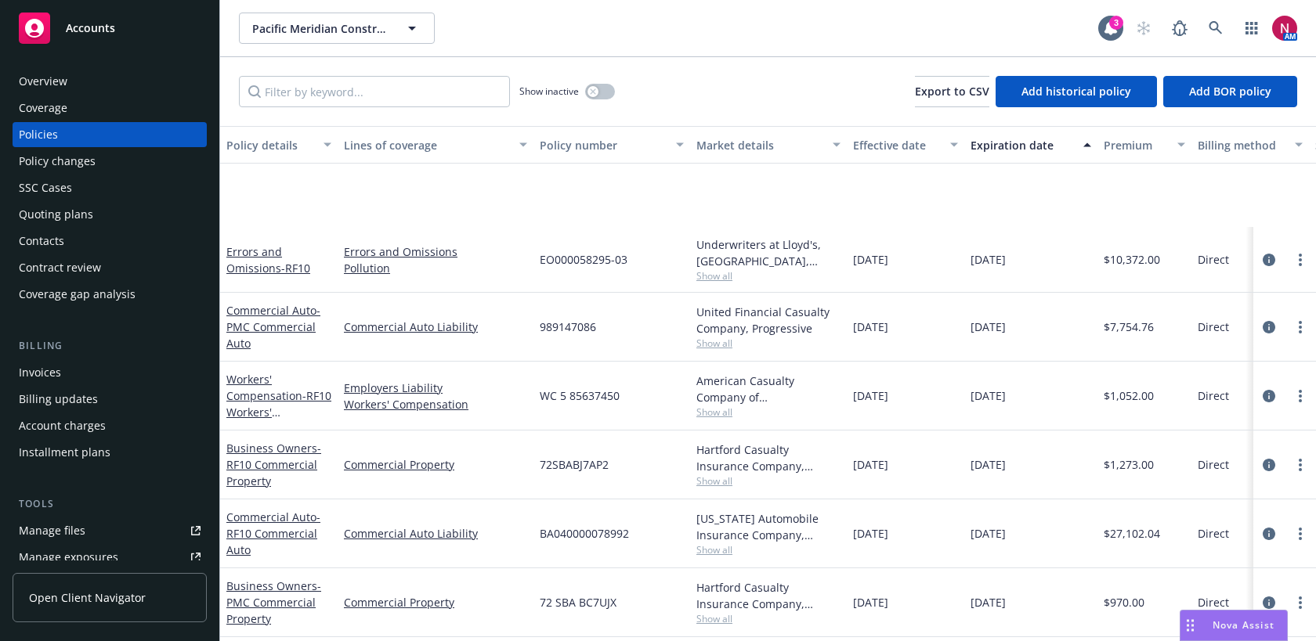
scroll to position [195, 0]
